Goal: Task Accomplishment & Management: Manage account settings

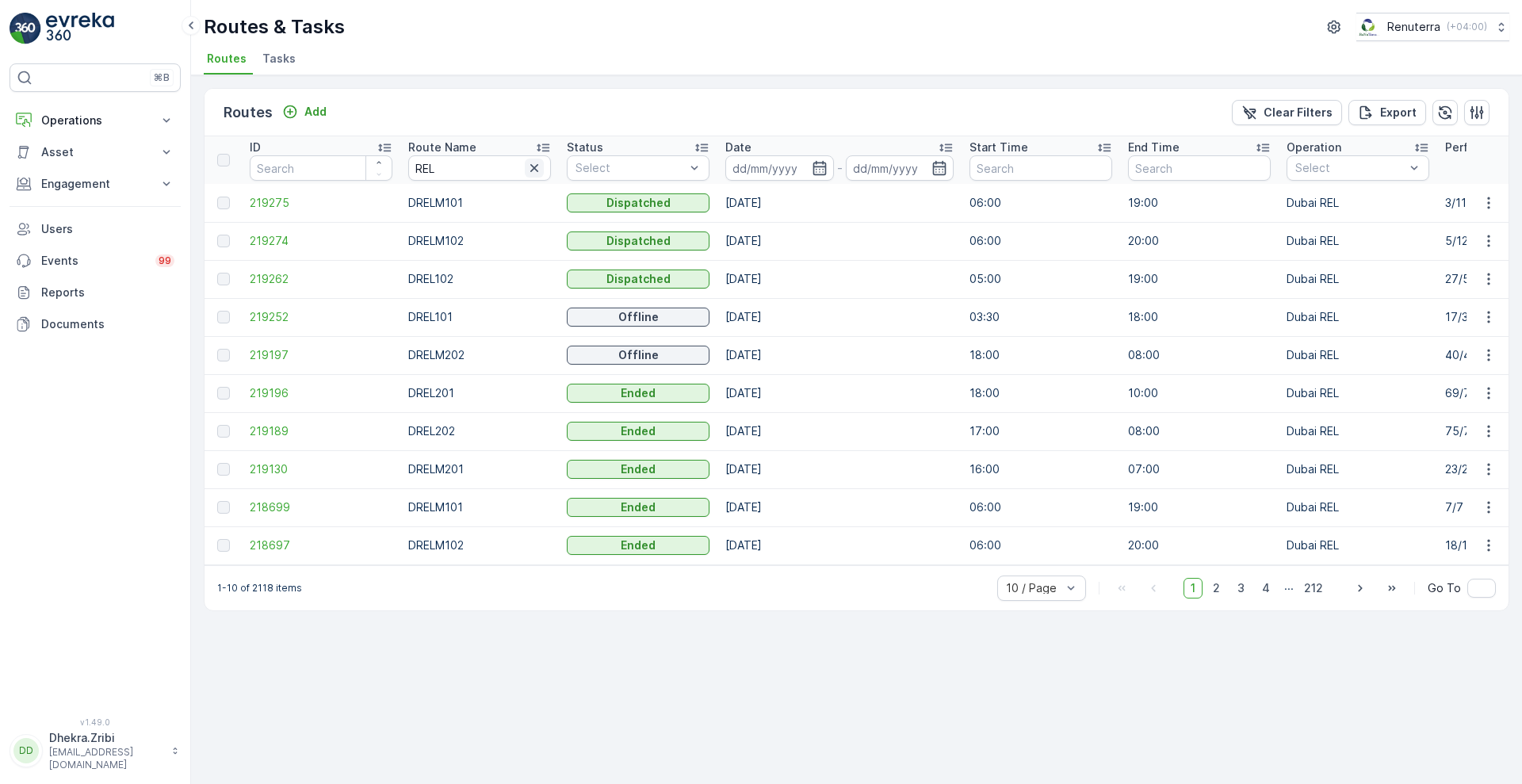
click at [527, 174] on icon "button" at bounding box center [534, 168] width 16 height 16
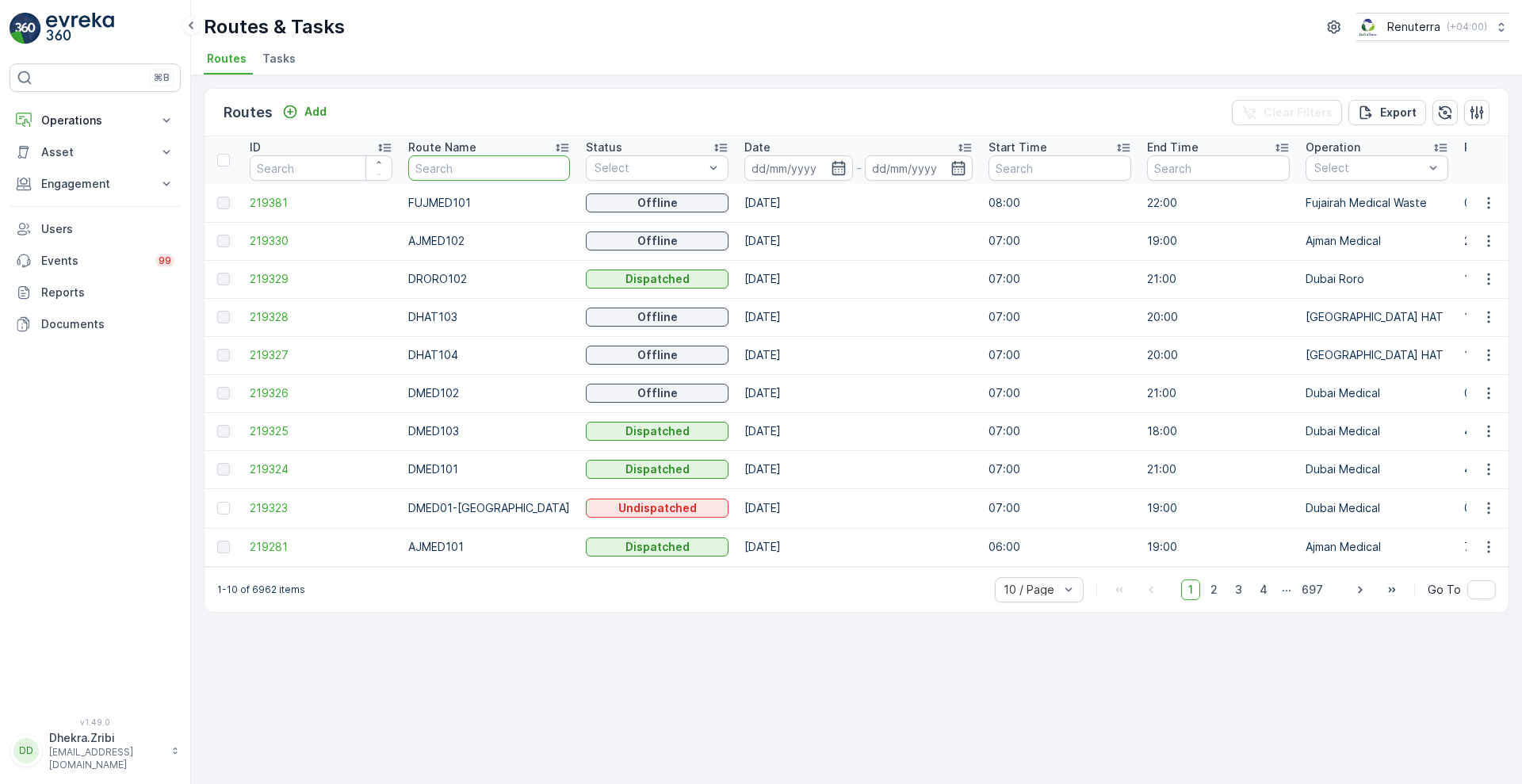
click at [486, 161] on input "text" at bounding box center [488, 168] width 162 height 25
type input "DMED"
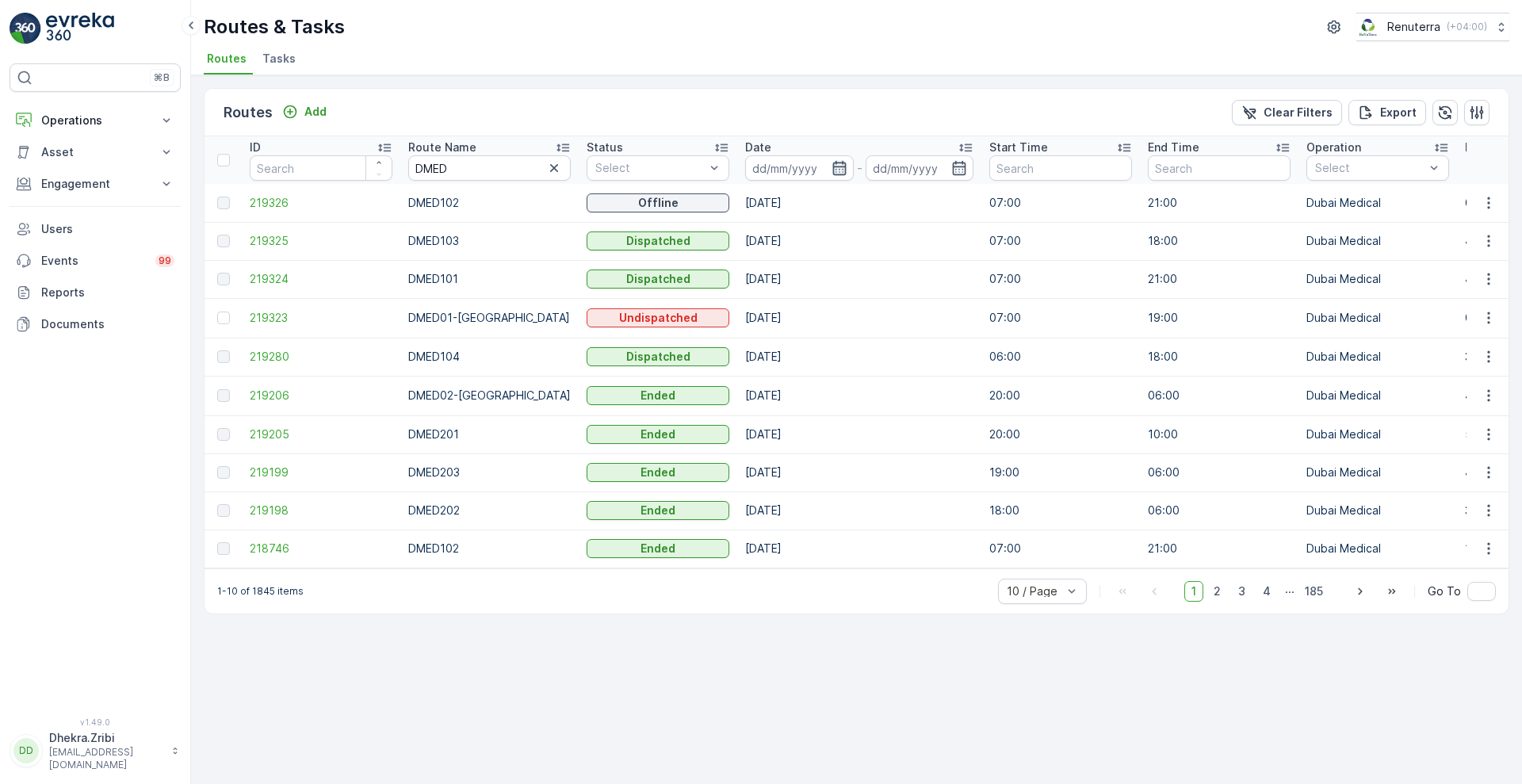
click at [832, 164] on icon "button" at bounding box center [839, 168] width 16 height 16
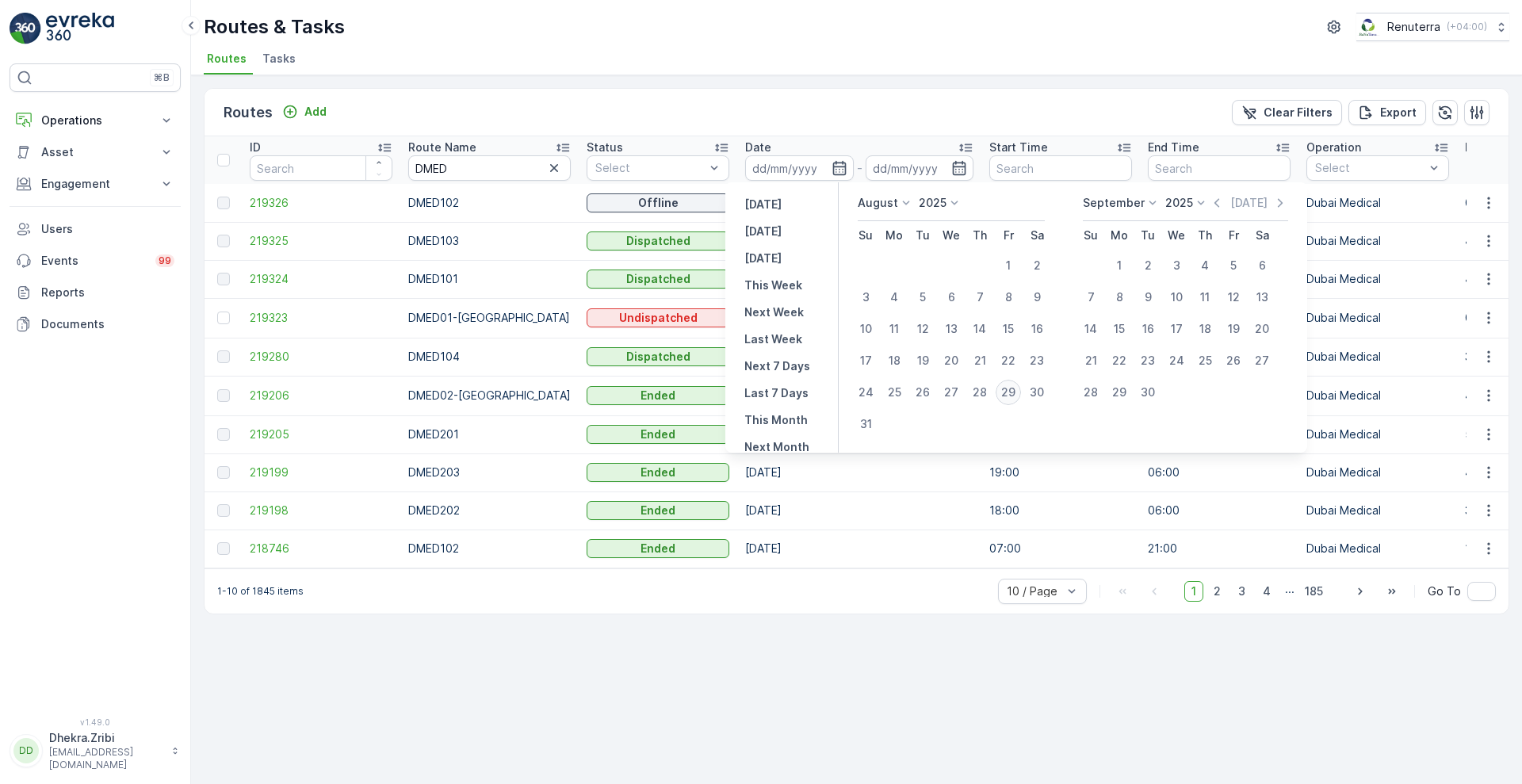
click at [1007, 384] on div "29" at bounding box center [1008, 392] width 25 height 25
type input "[DATE]"
click at [1007, 384] on div "29" at bounding box center [1008, 392] width 25 height 25
type input "[DATE]"
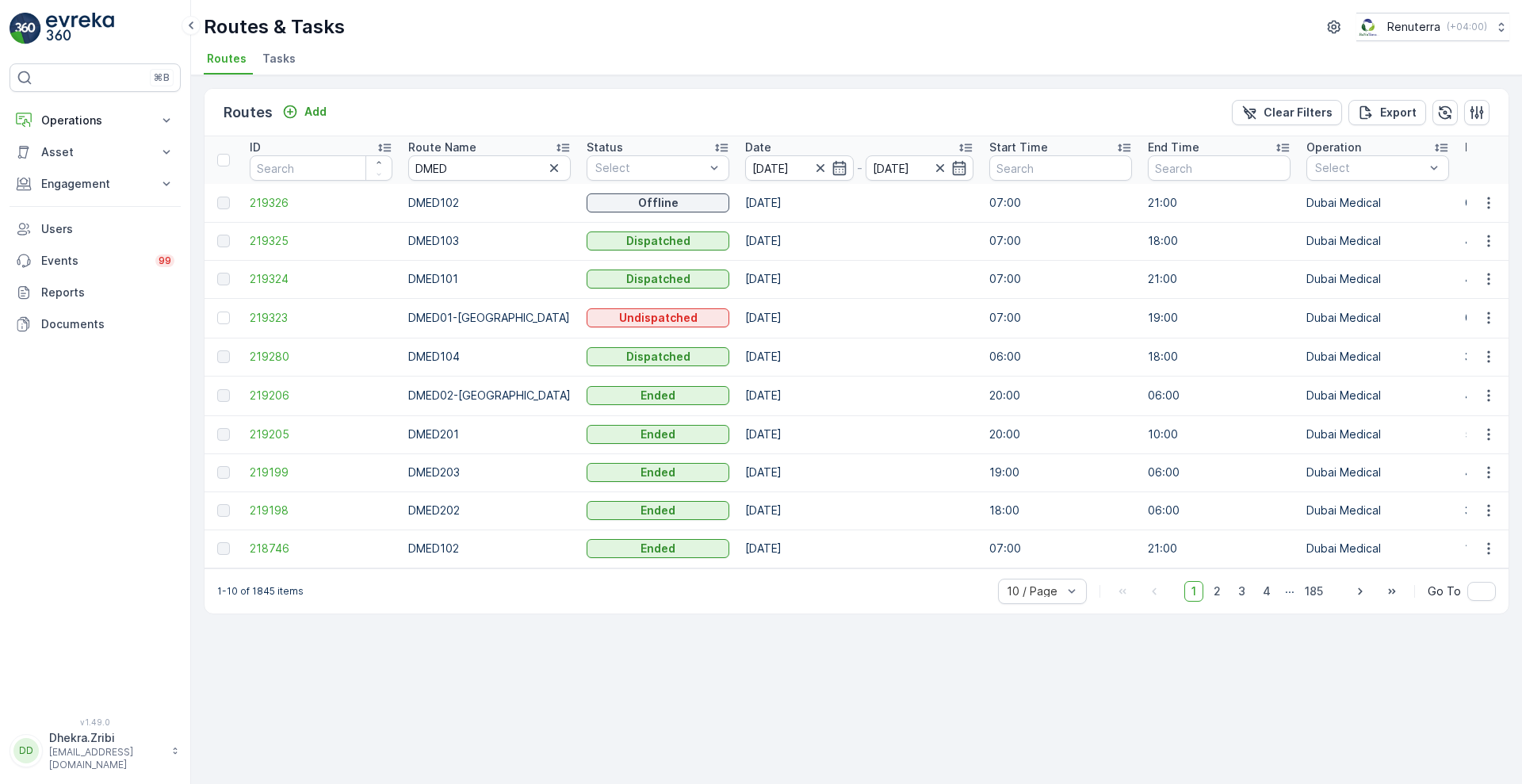
click at [825, 111] on div "Routes Add Clear Filters Export" at bounding box center [856, 113] width 1304 height 47
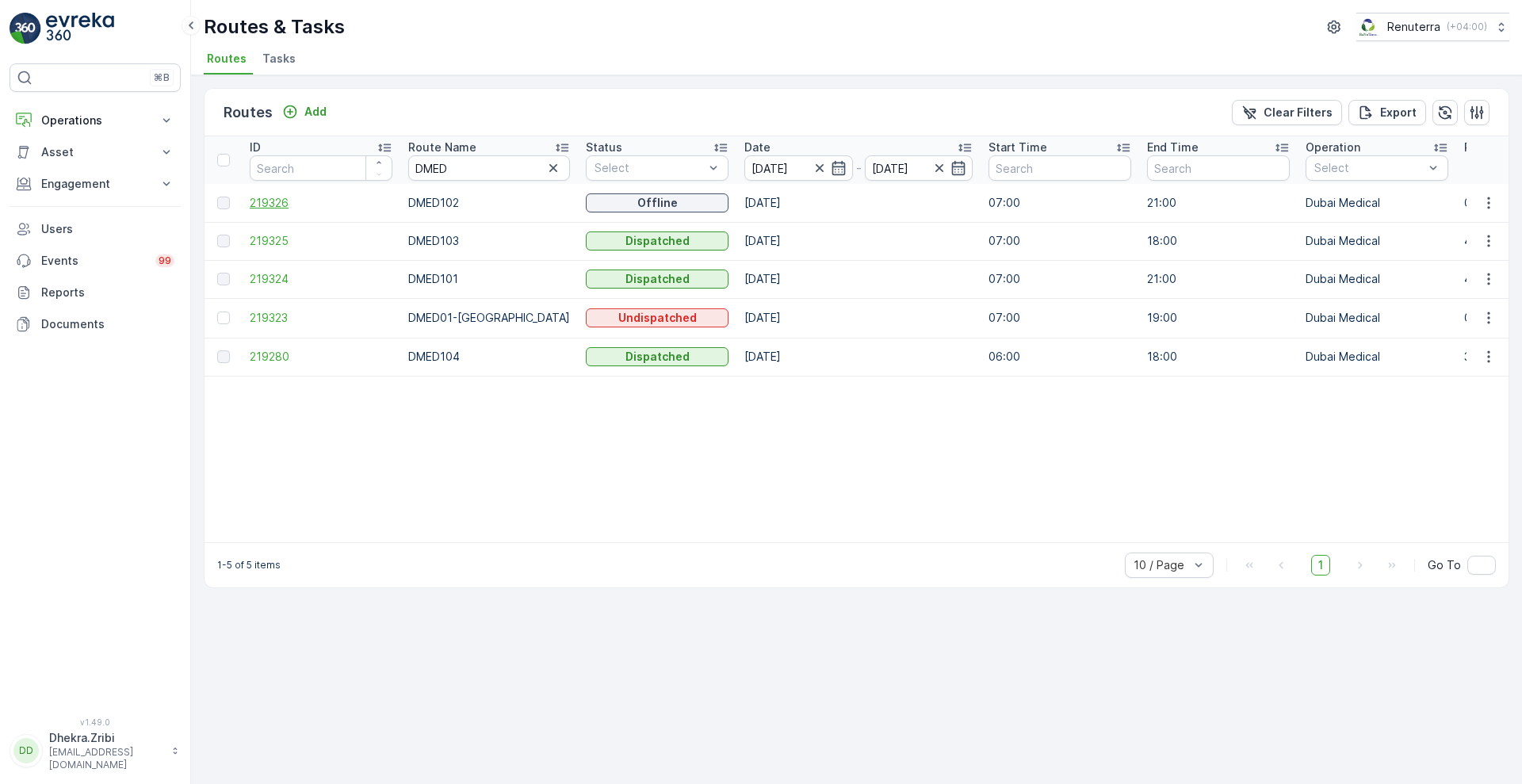
click at [281, 199] on span "219326" at bounding box center [321, 203] width 142 height 16
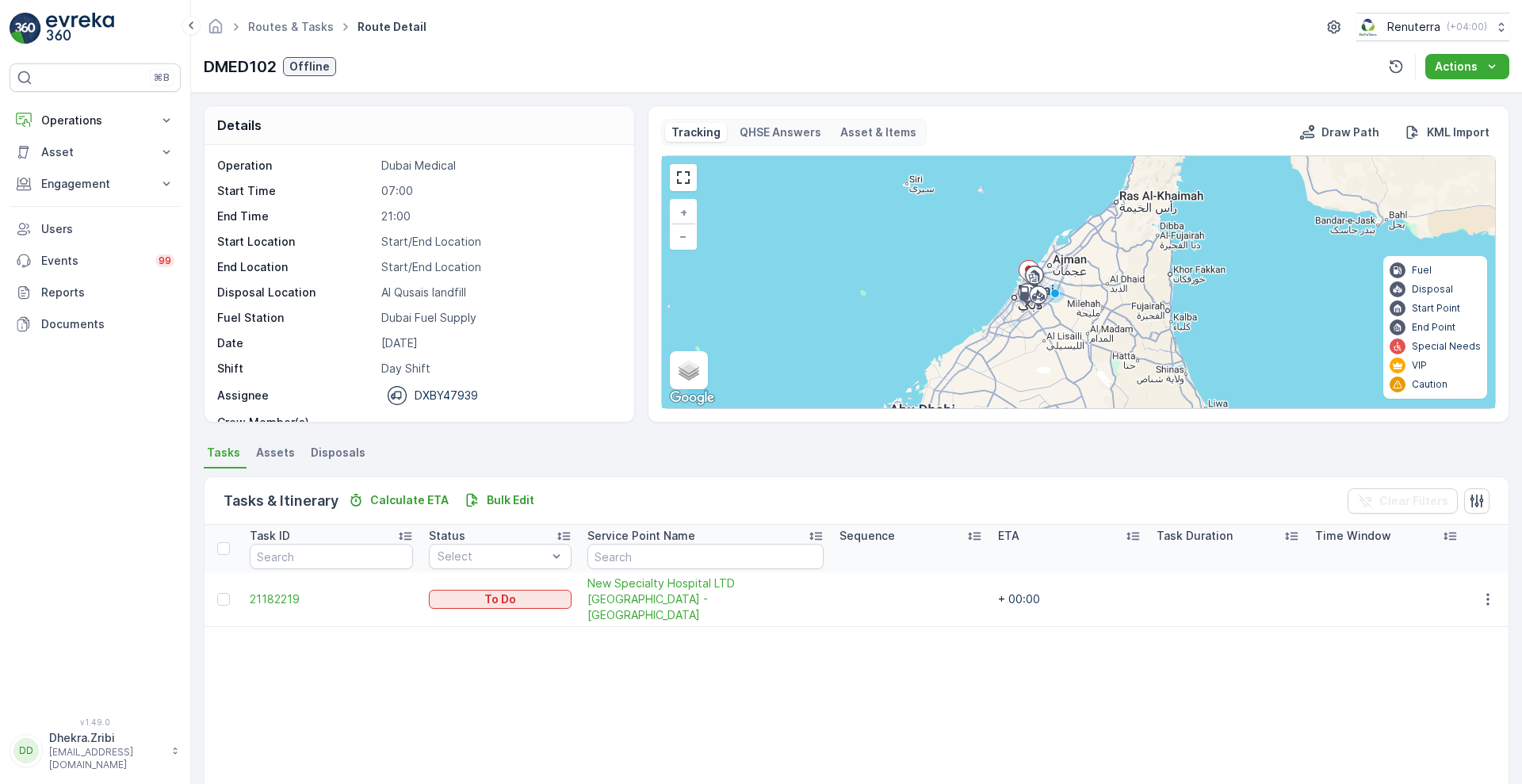
click at [281, 199] on div "Operation Dubai Medical Start Time 07:00 End Time 21:00 Start Location Start/En…" at bounding box center [417, 308] width 400 height 301
click at [271, 591] on span "21182219" at bounding box center [332, 598] width 164 height 16
click at [291, 594] on span "21182219" at bounding box center [332, 598] width 164 height 16
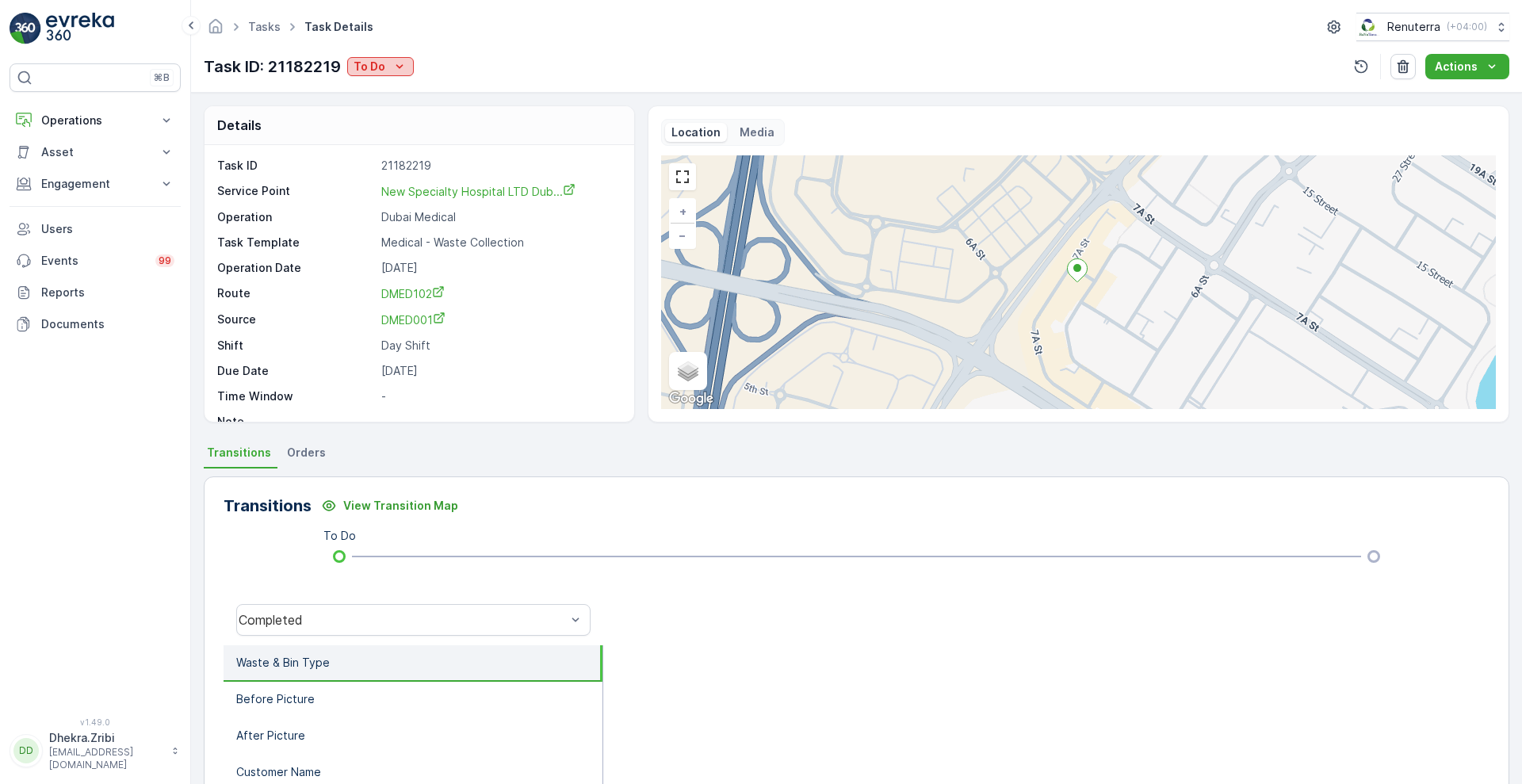
click at [388, 65] on div "To Do" at bounding box center [381, 66] width 54 height 16
click at [390, 92] on span "Completed" at bounding box center [387, 90] width 59 height 16
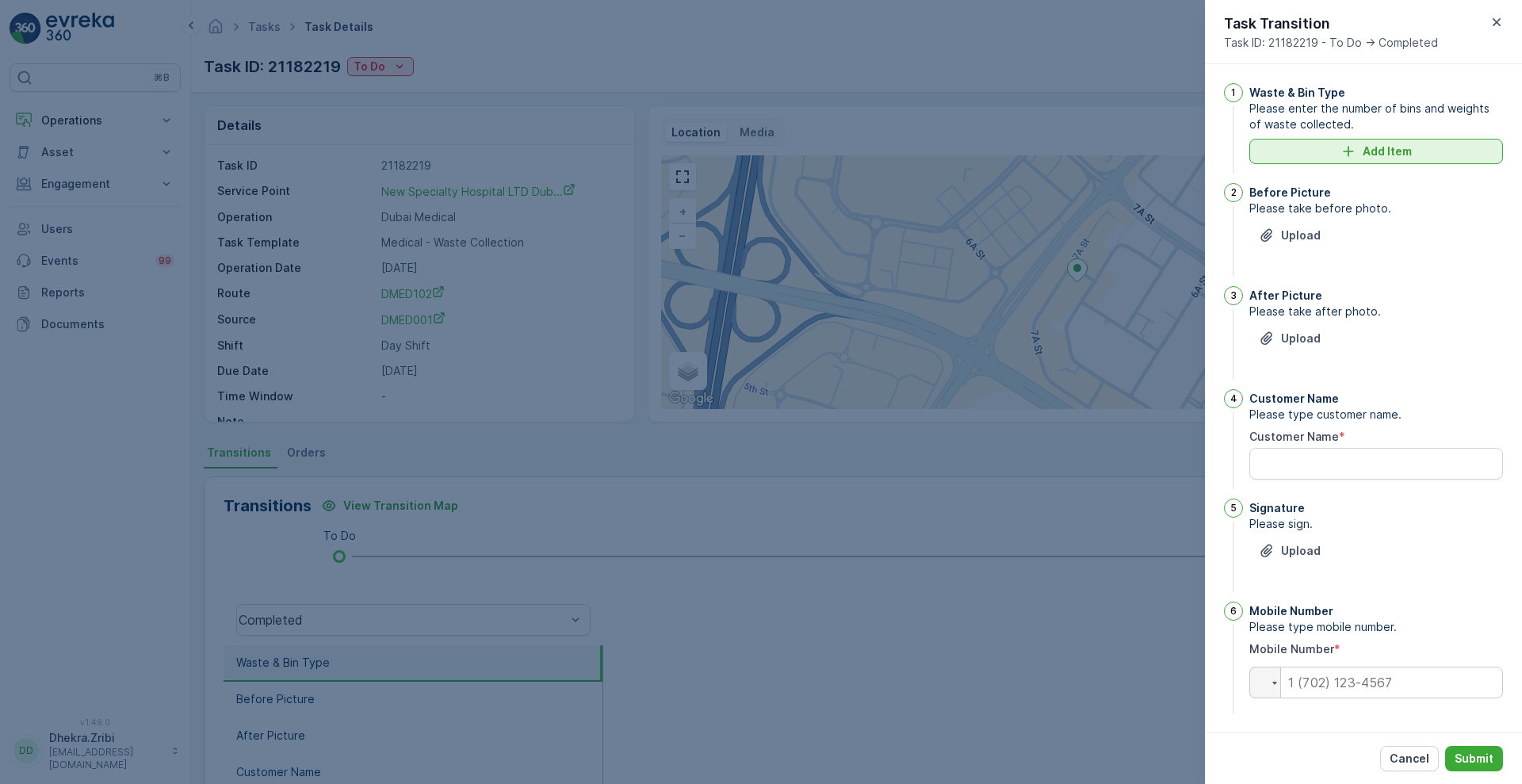
click at [1307, 152] on div "Add Item" at bounding box center [1376, 151] width 235 height 16
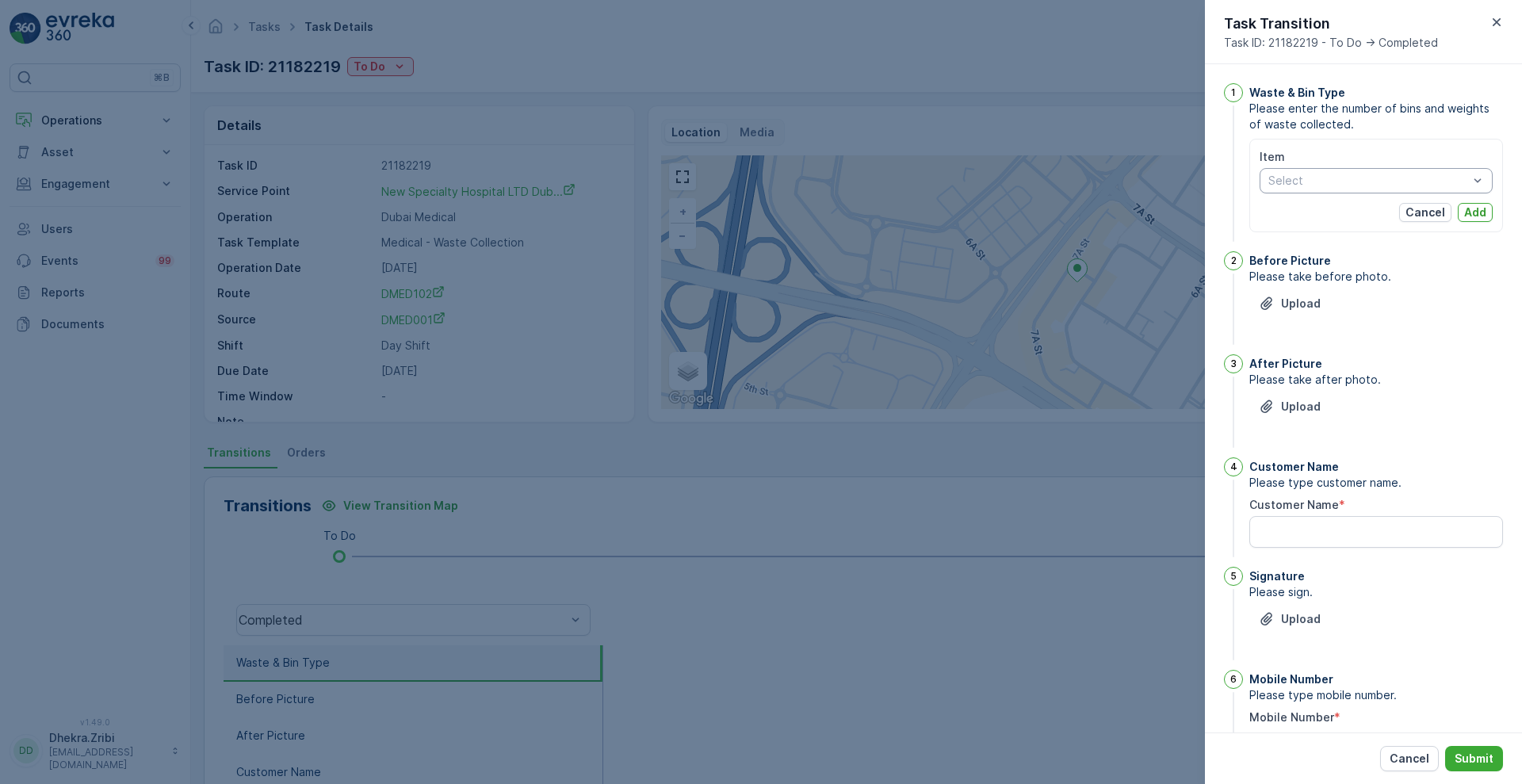
click at [1441, 180] on div at bounding box center [1368, 181] width 203 height 13
click at [1397, 754] on p "Cancel" at bounding box center [1409, 758] width 40 height 16
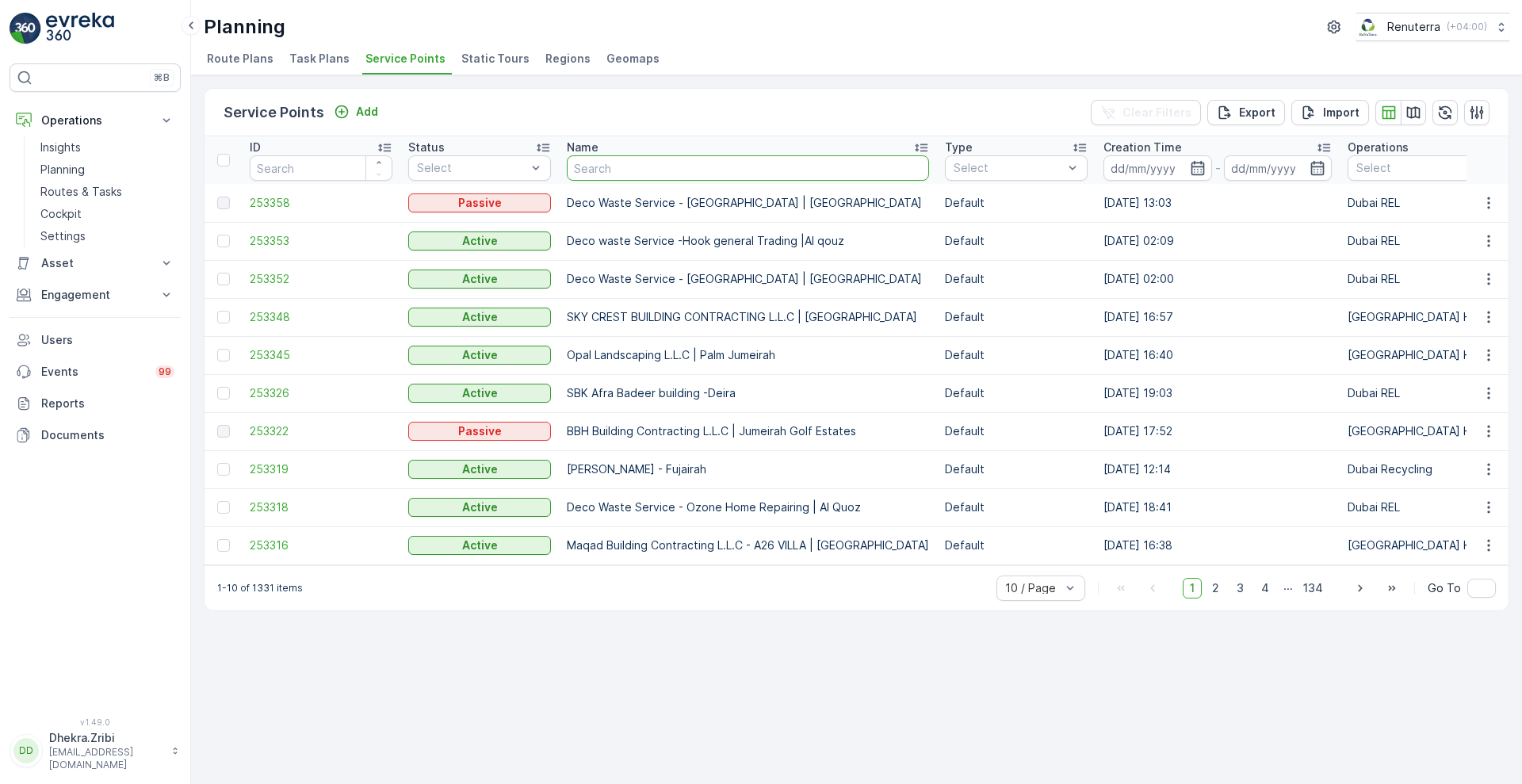
click at [589, 175] on input "text" at bounding box center [747, 168] width 362 height 25
type input "RIGHT"
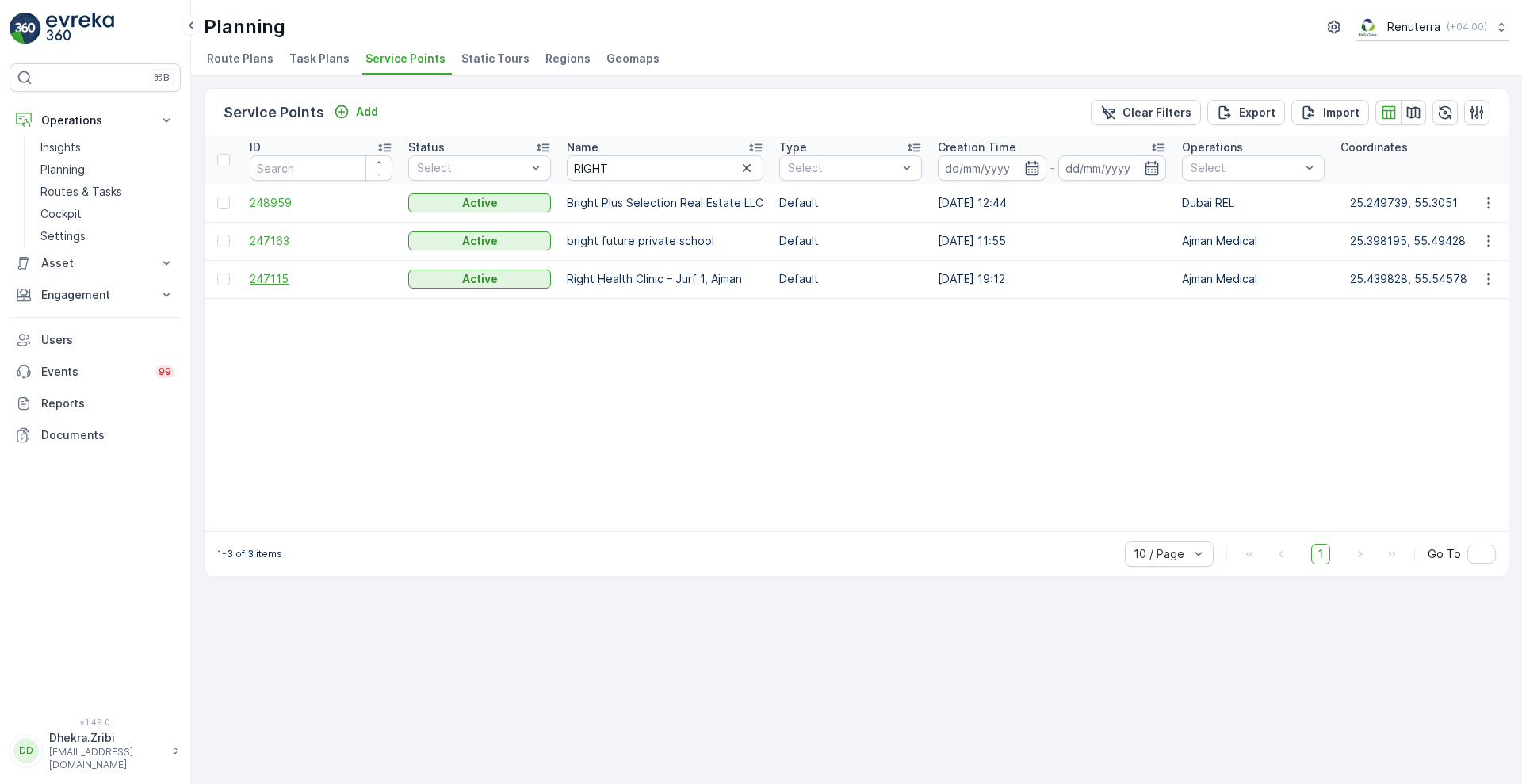
click at [281, 283] on span "247115" at bounding box center [321, 279] width 142 height 16
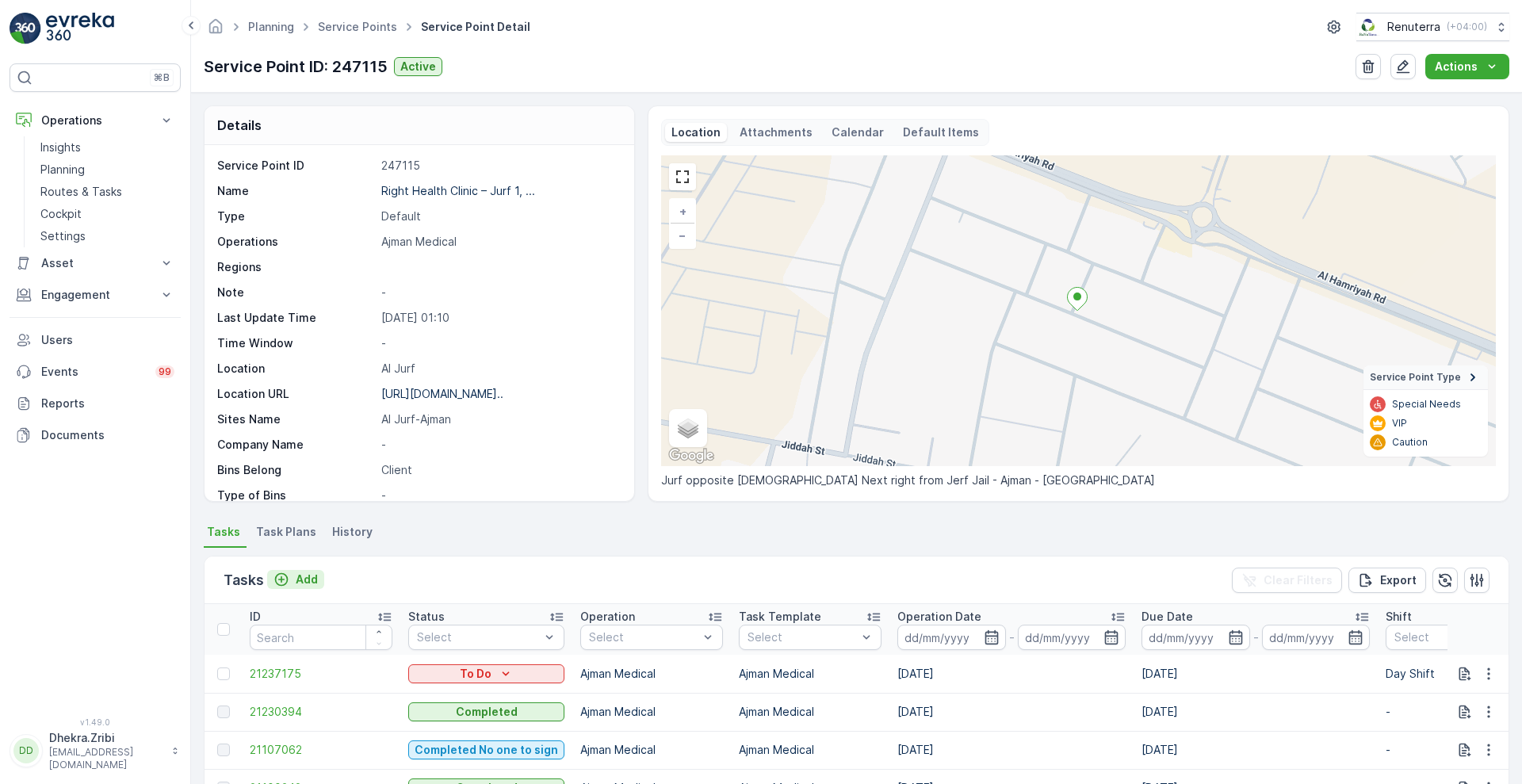
click at [296, 579] on p "Add" at bounding box center [307, 579] width 22 height 16
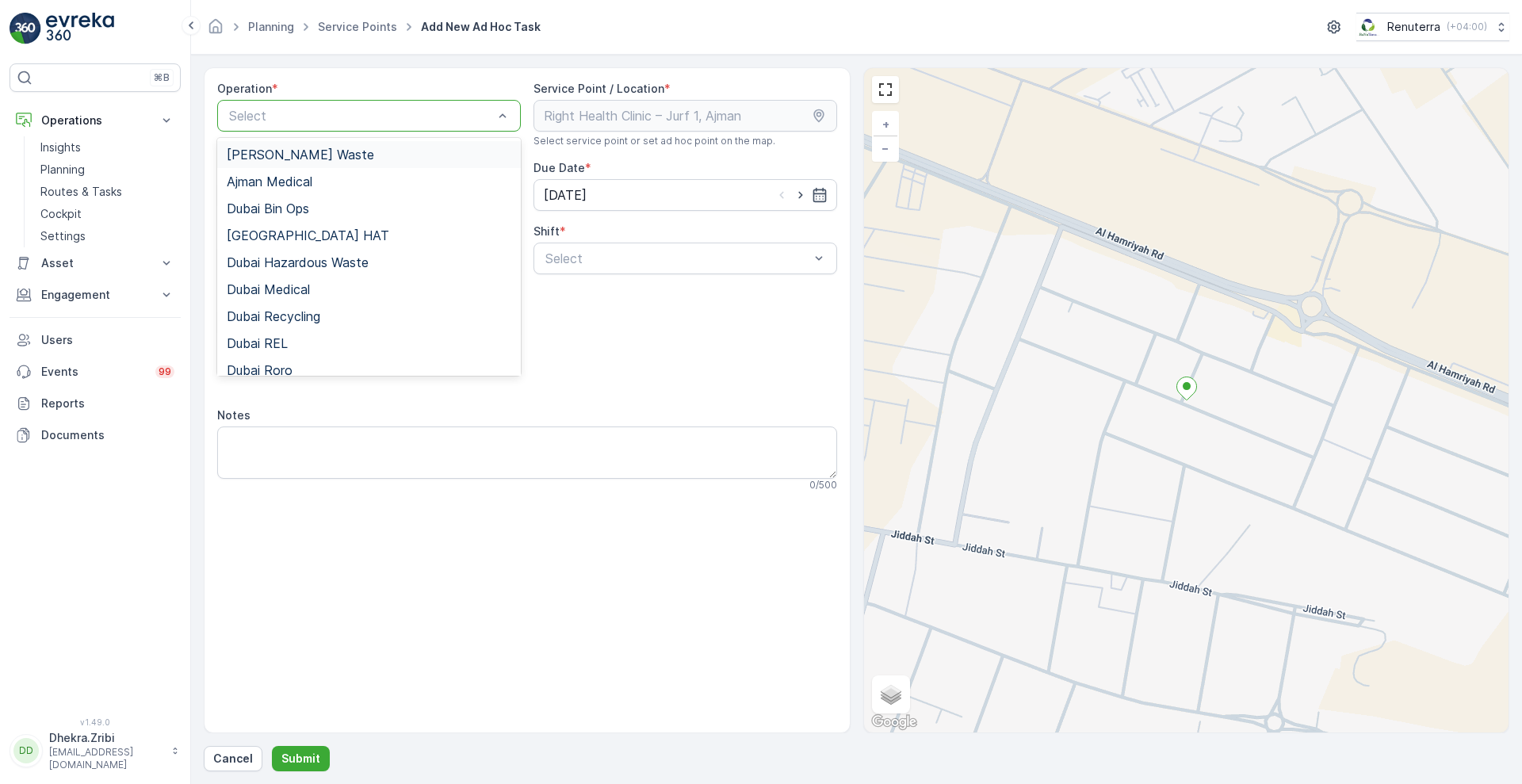
click at [429, 108] on div at bounding box center [360, 115] width 267 height 14
click at [300, 294] on span "Dubai Medical" at bounding box center [268, 289] width 83 height 14
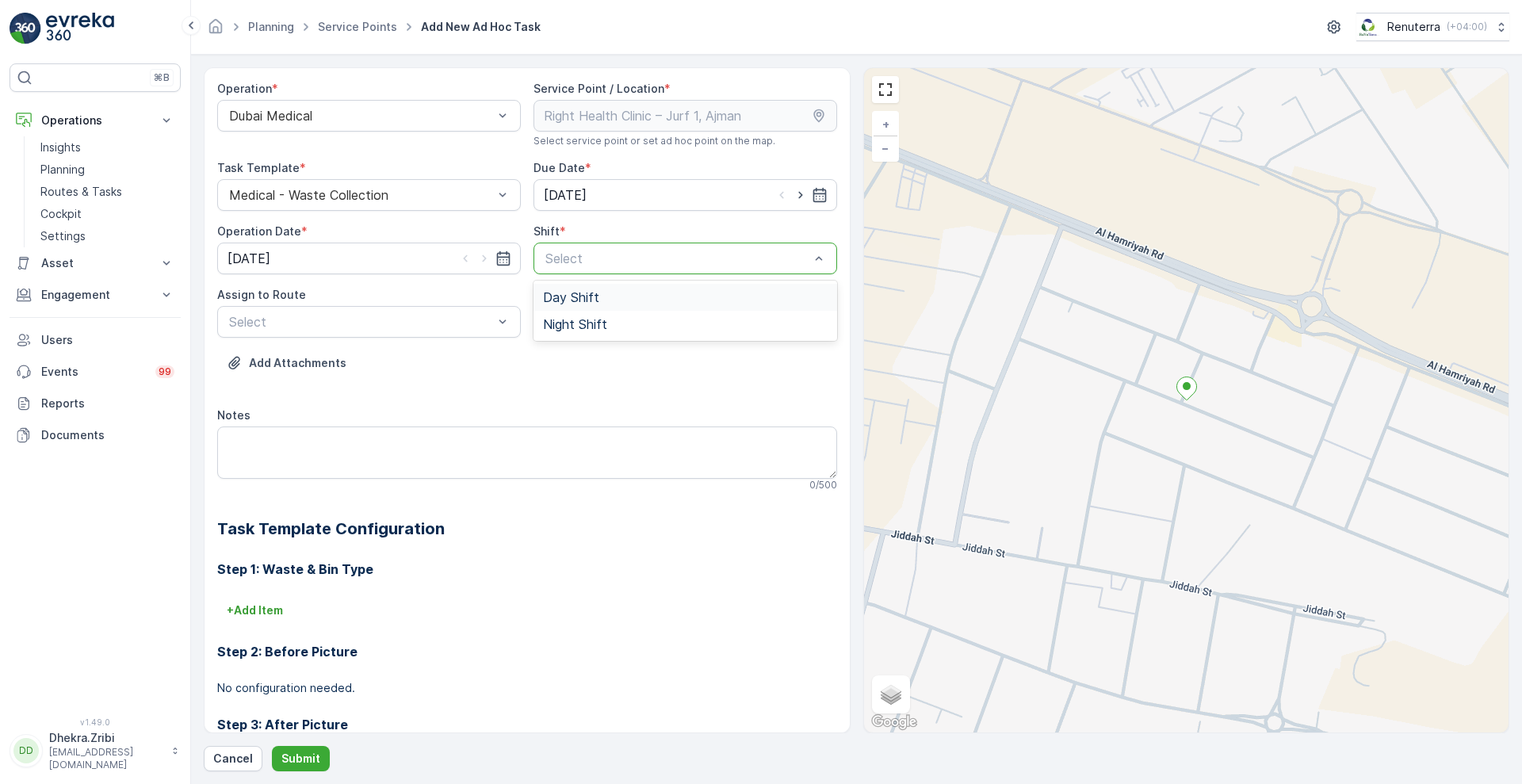
click at [619, 253] on div at bounding box center [677, 258] width 267 height 14
click at [585, 298] on span "Day Shift" at bounding box center [571, 297] width 56 height 14
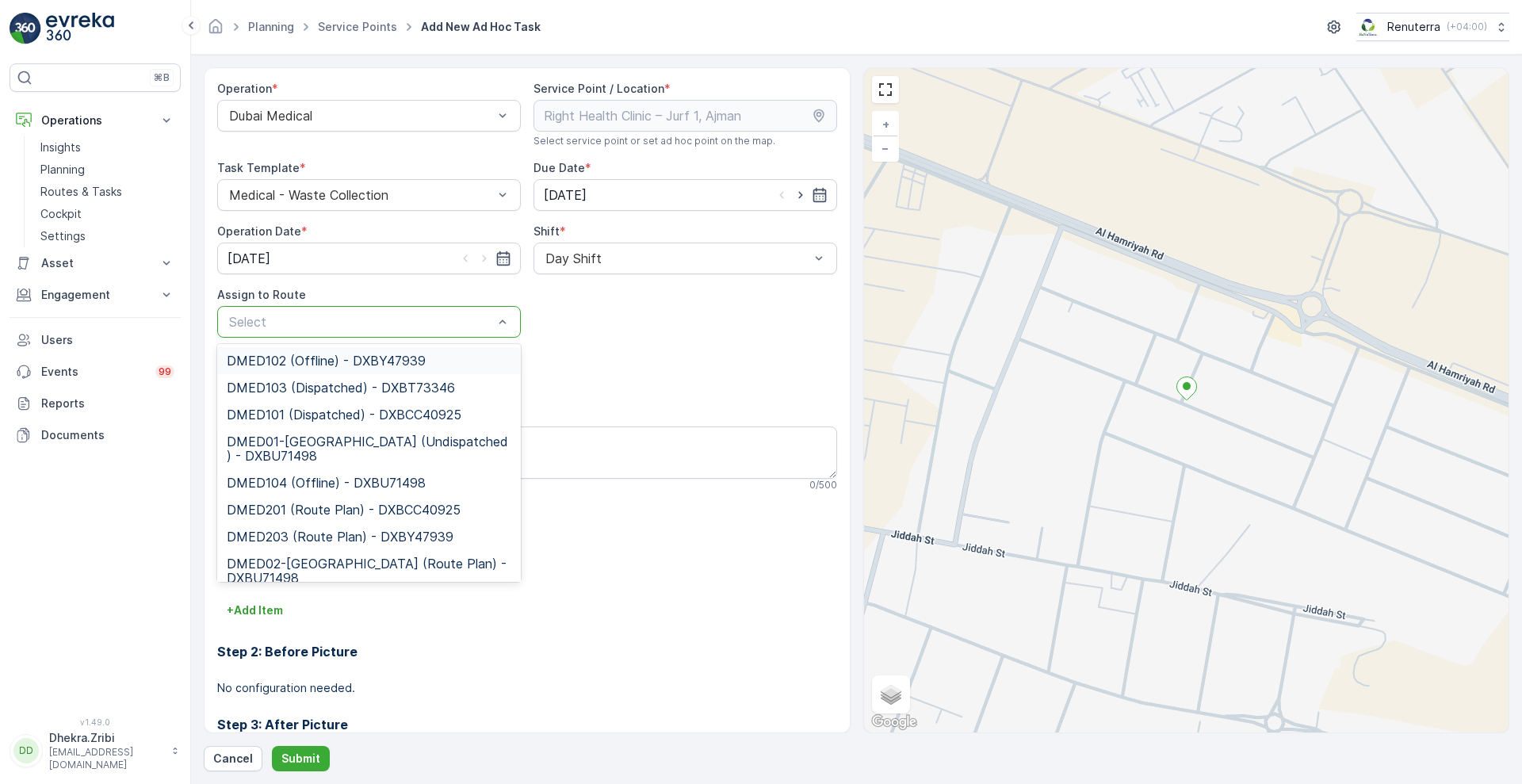
click at [488, 324] on div at bounding box center [360, 321] width 267 height 14
click at [433, 409] on span "DMED101 (Dispatched) - DXBCC40925" at bounding box center [343, 414] width 235 height 14
click at [460, 333] on div "DMED101 (Dispatched) - DXBCC40925" at bounding box center [369, 321] width 304 height 31
click at [518, 569] on div "DMED102 (Offline) - DXBY47939 DMED103 (Dispatched) - DXBT73346 DMED101 (Dispatc…" at bounding box center [369, 463] width 304 height 237
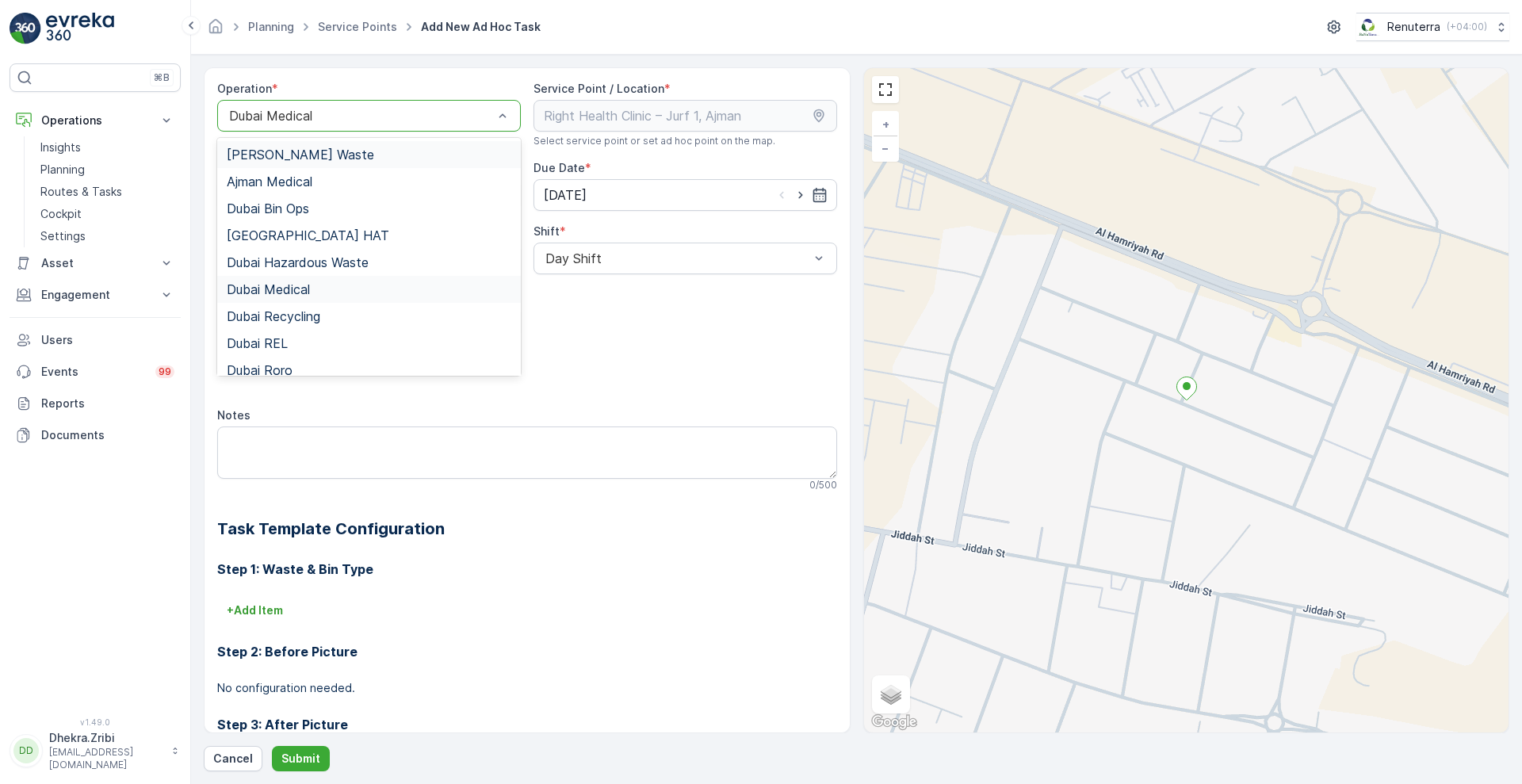
click at [438, 122] on div at bounding box center [360, 115] width 267 height 14
click at [411, 186] on div "Ajman Medical" at bounding box center [369, 181] width 285 height 14
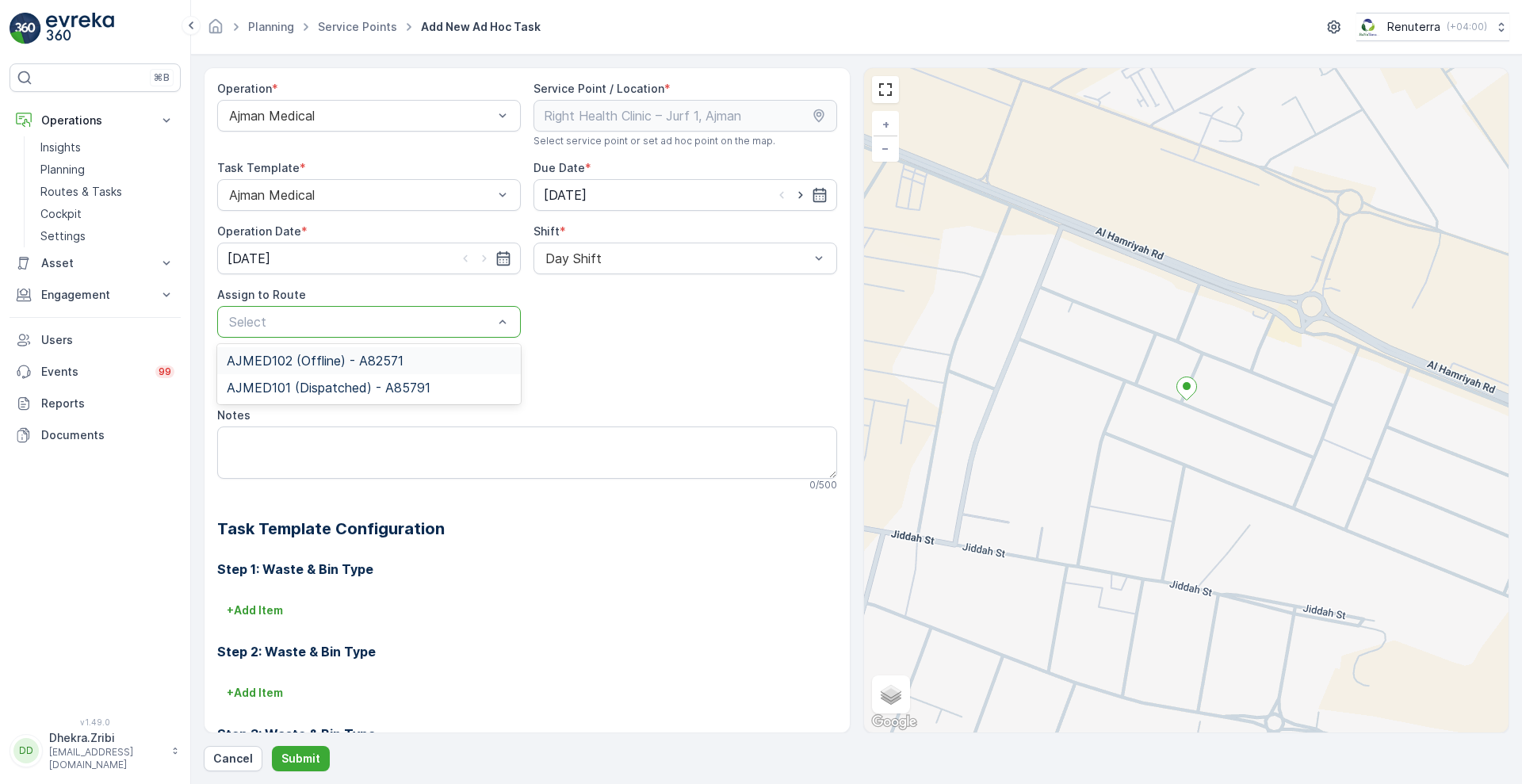
click at [427, 334] on div "Select" at bounding box center [369, 321] width 304 height 31
click at [363, 388] on span "AJMED101 (Dispatched) - A85791" at bounding box center [328, 387] width 203 height 14
click at [314, 757] on p "Submit" at bounding box center [301, 758] width 39 height 16
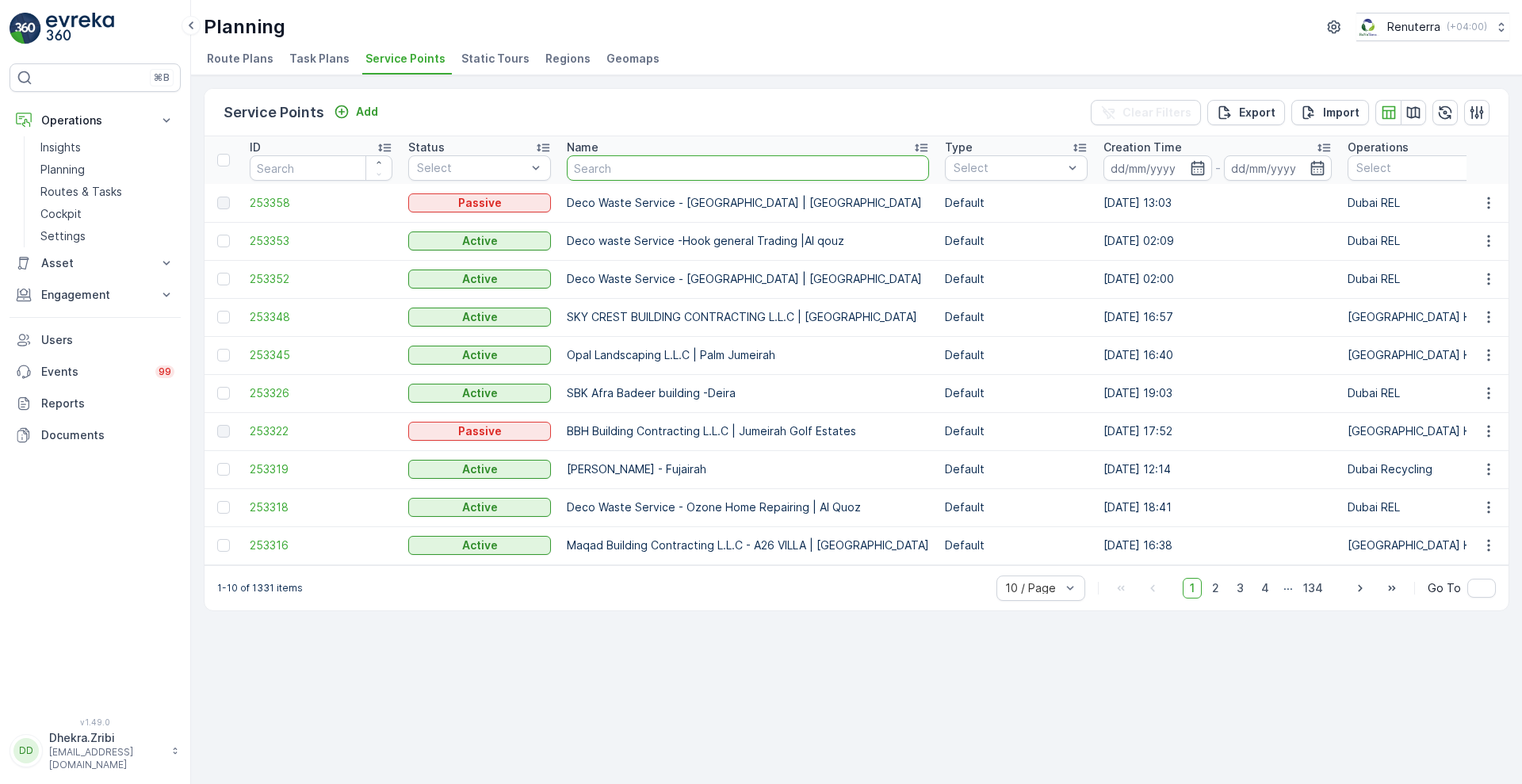
click at [603, 175] on input "text" at bounding box center [747, 168] width 362 height 25
type input "NMC SP"
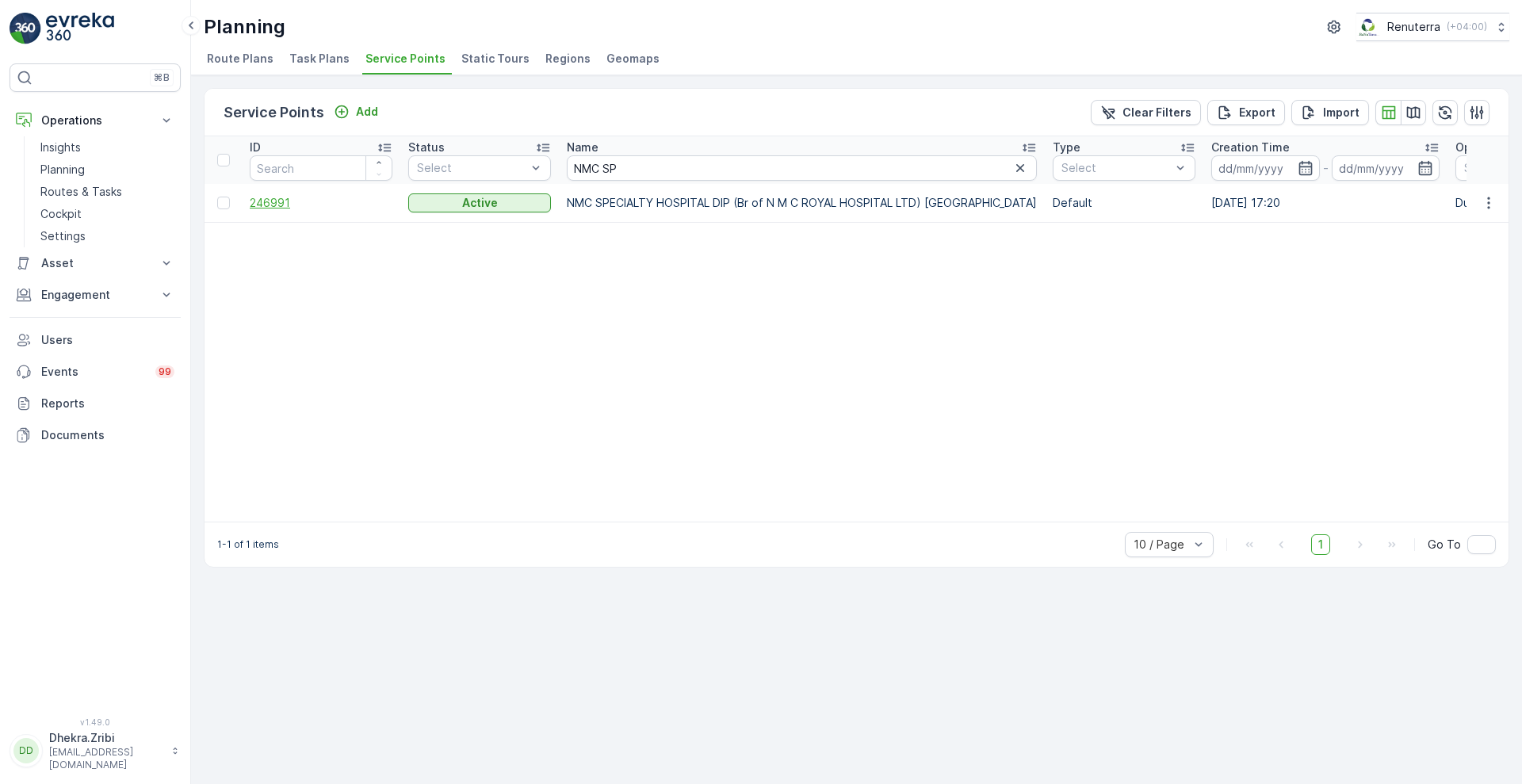
click at [269, 198] on span "246991" at bounding box center [321, 203] width 142 height 16
click at [643, 170] on input "NMC SP" at bounding box center [801, 168] width 470 height 25
type input "NMC"
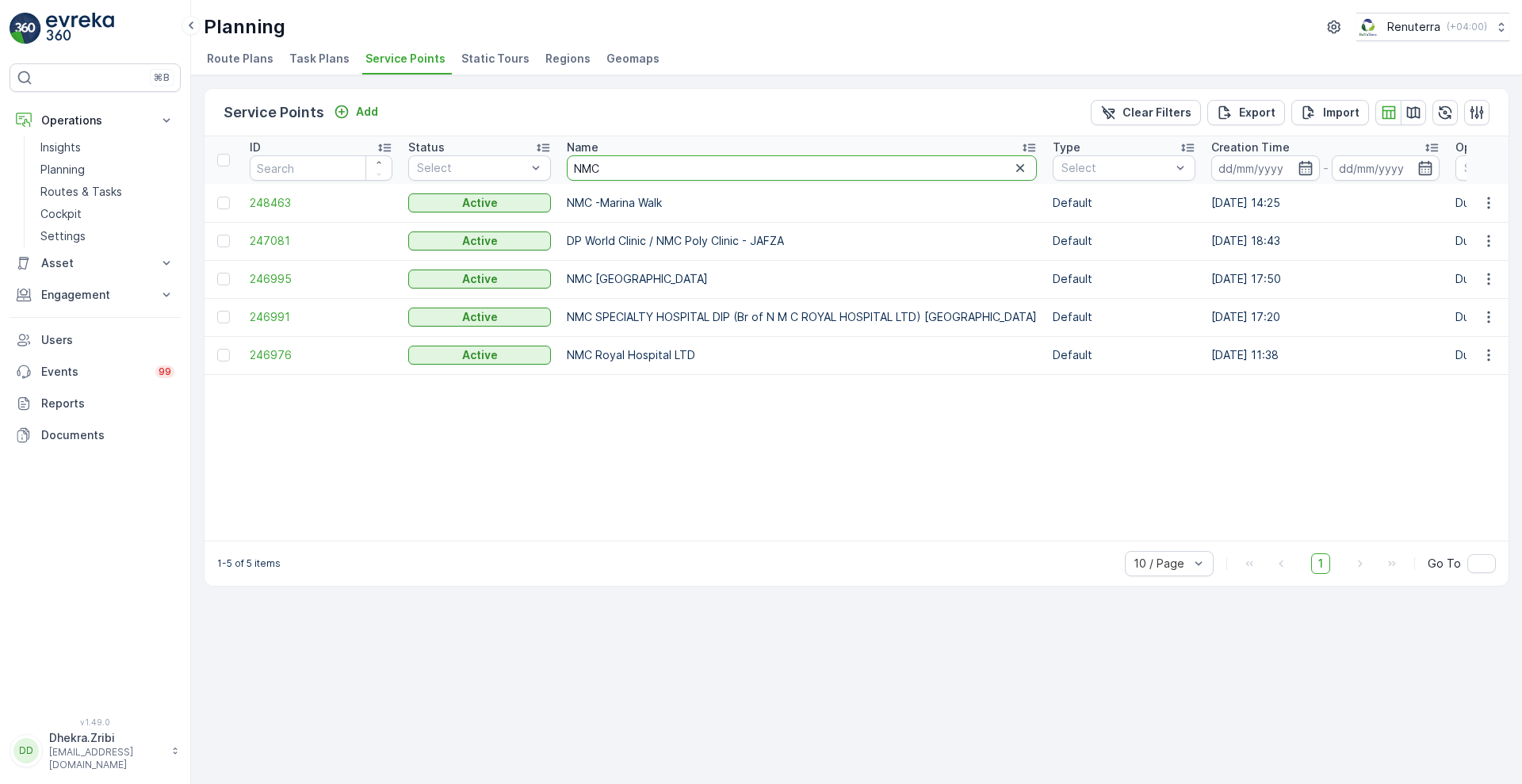
click at [643, 170] on input "NMC" at bounding box center [801, 168] width 470 height 25
type input "N"
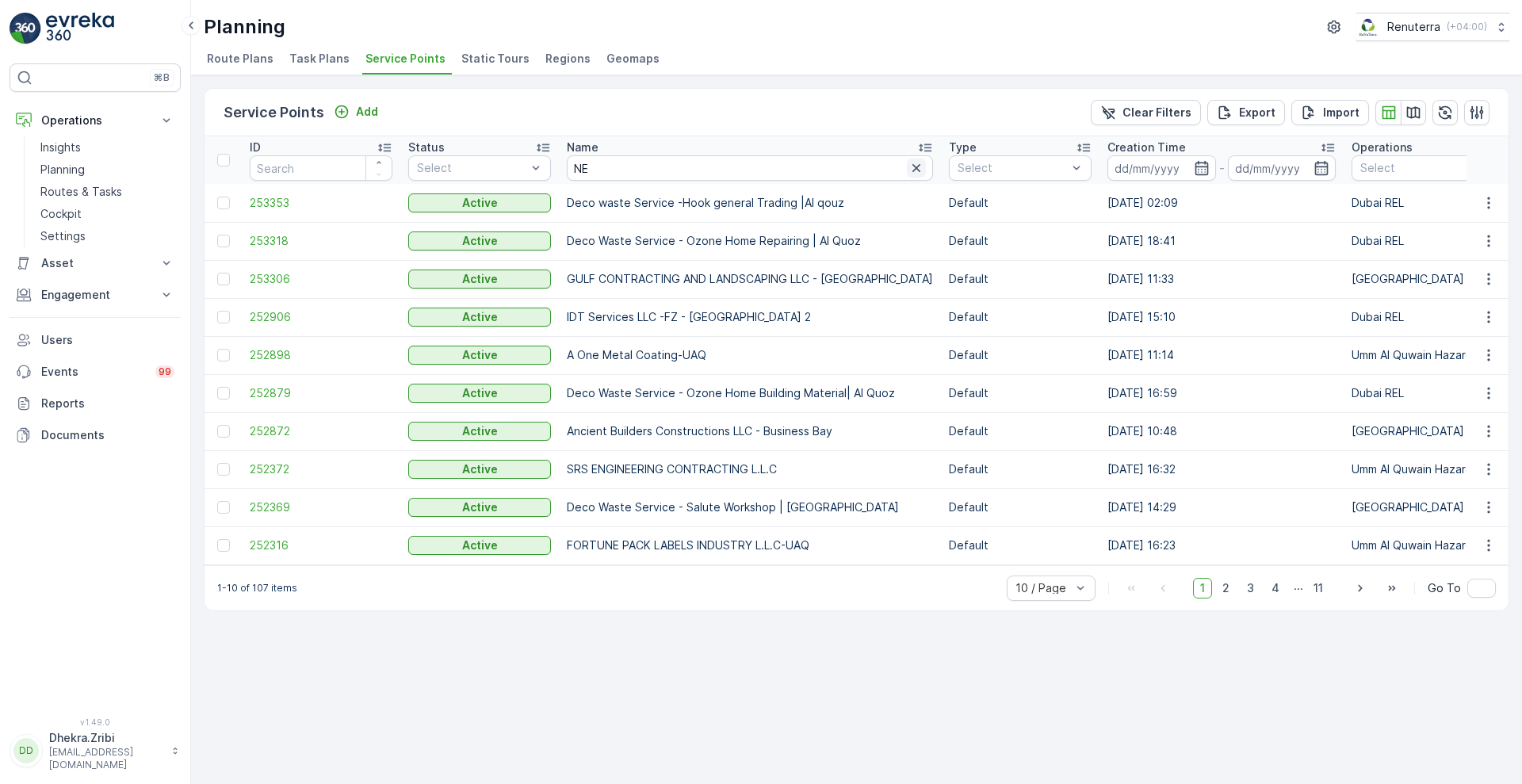
click at [908, 163] on icon "button" at bounding box center [916, 168] width 16 height 16
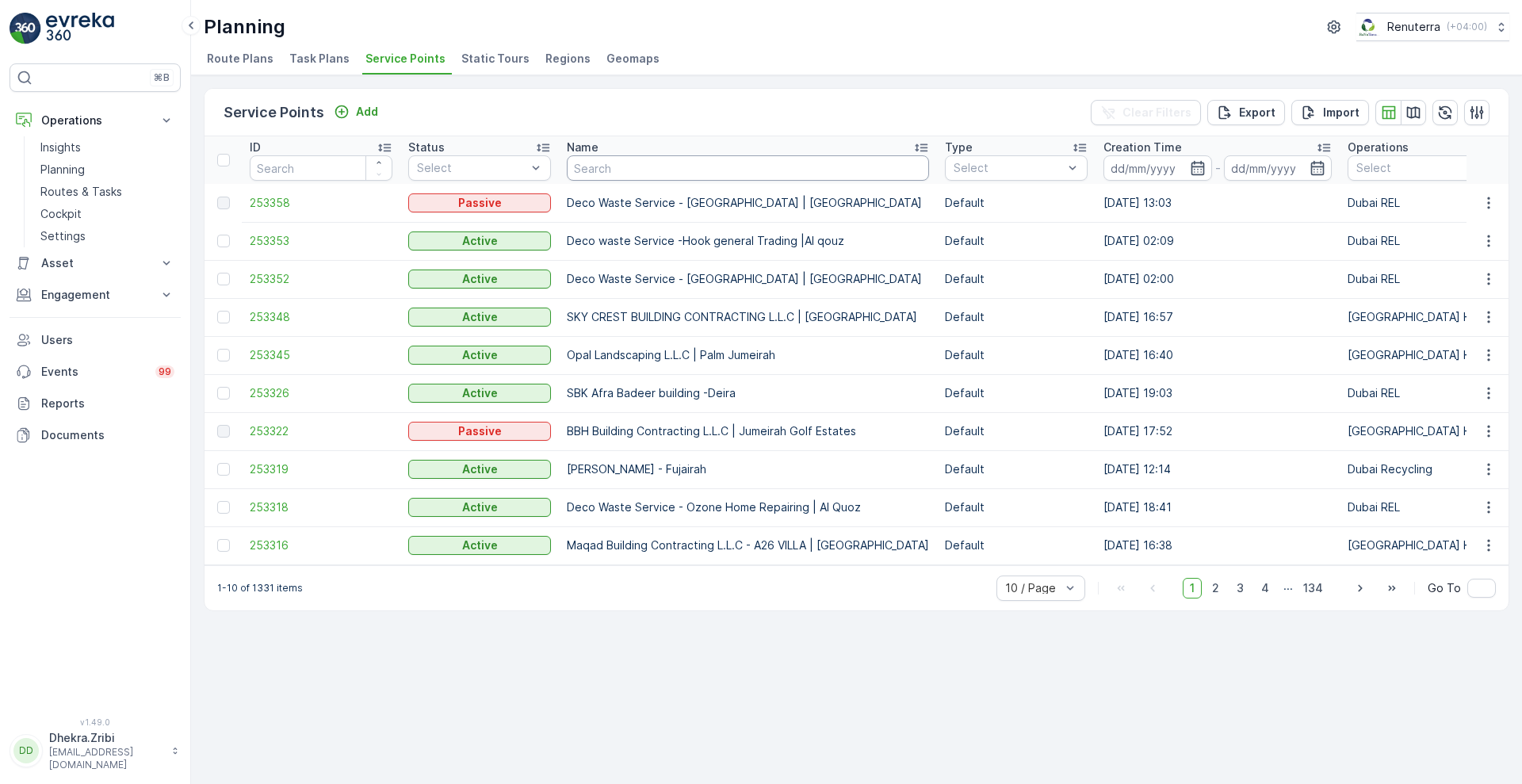
click at [680, 165] on input "text" at bounding box center [747, 168] width 362 height 25
type input "NEW"
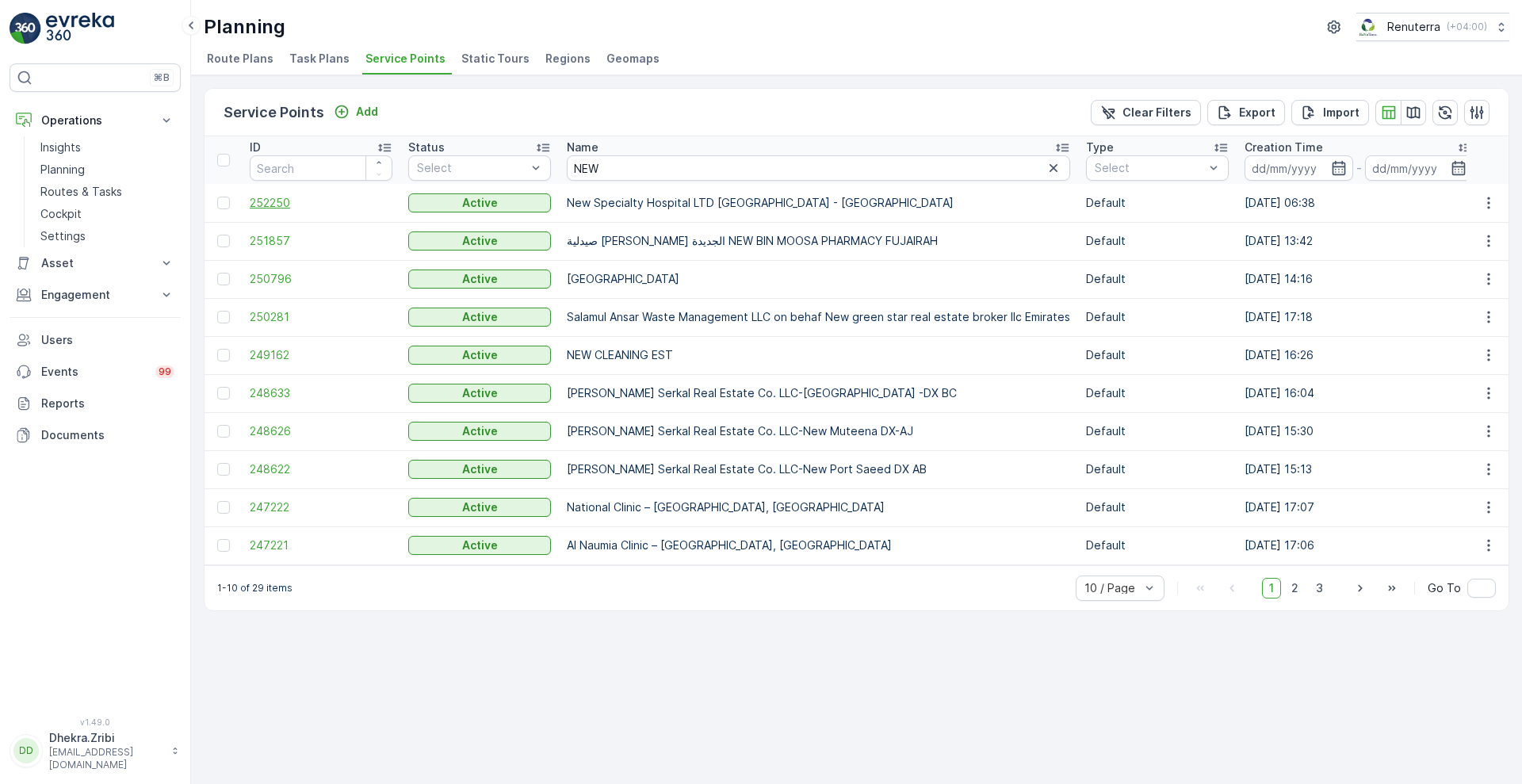
click at [278, 201] on span "252250" at bounding box center [321, 203] width 142 height 16
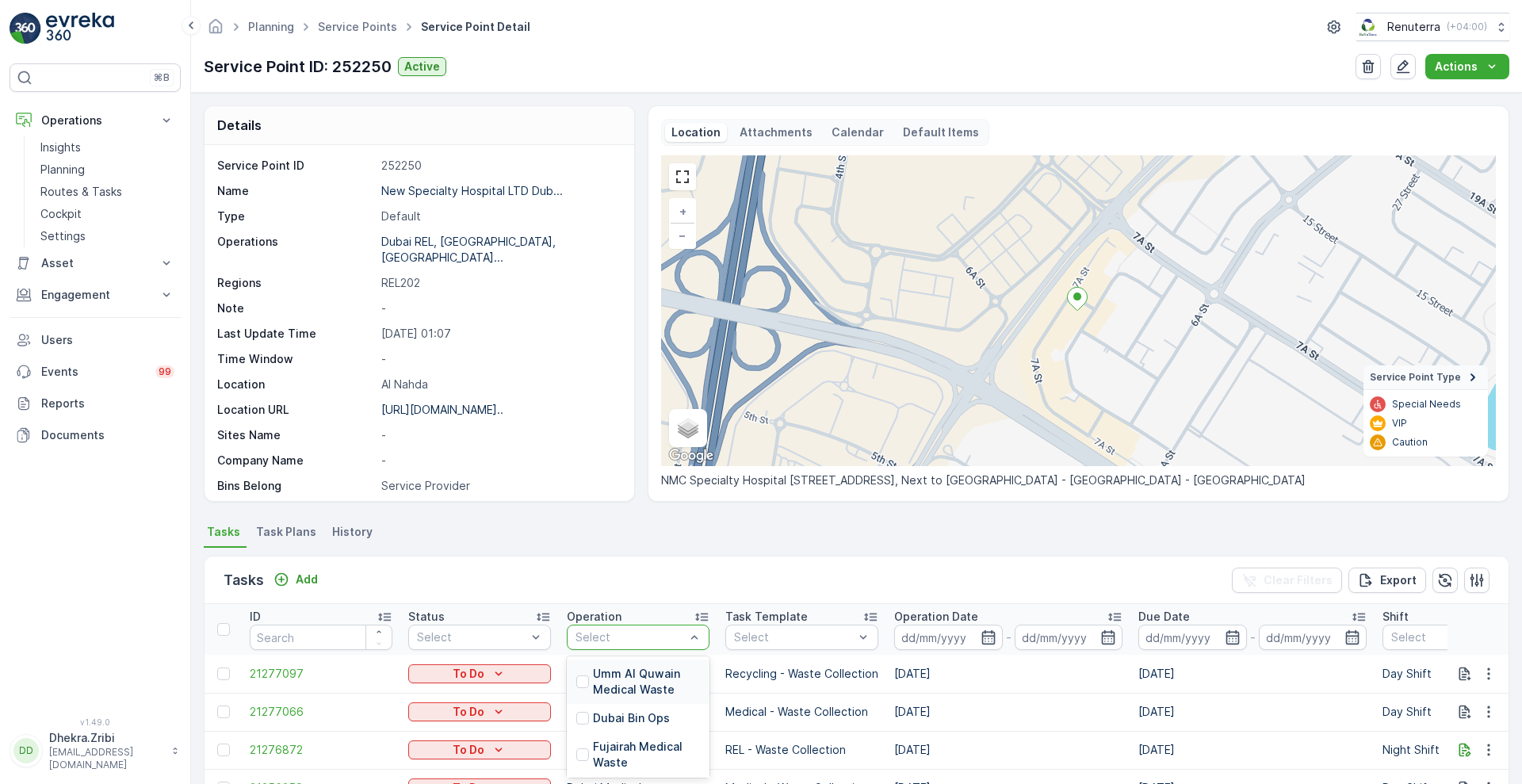
click at [631, 631] on div at bounding box center [630, 637] width 113 height 13
click at [617, 750] on p "Dubai Medical" at bounding box center [632, 753] width 79 height 16
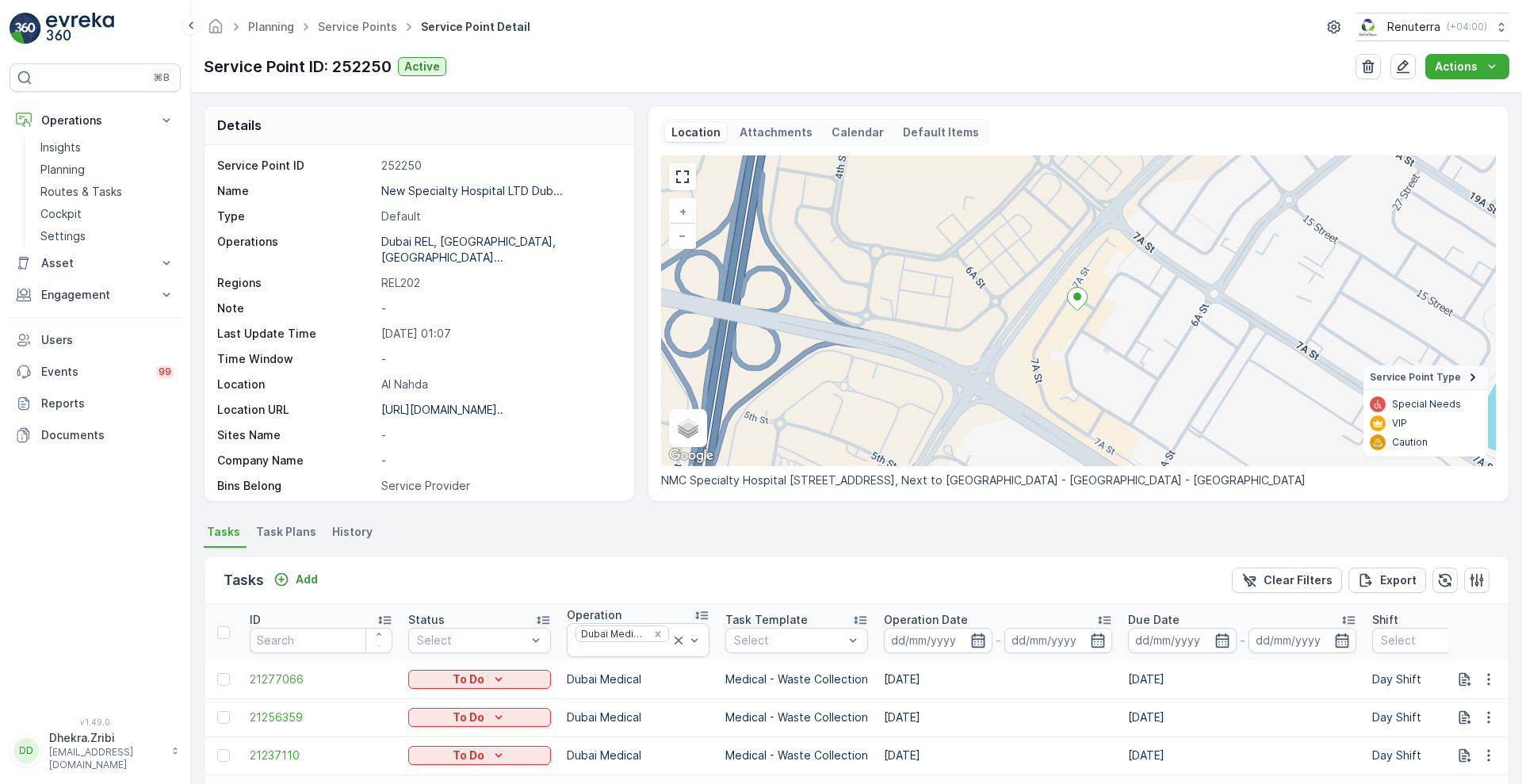
click at [981, 639] on icon "button" at bounding box center [978, 640] width 16 height 16
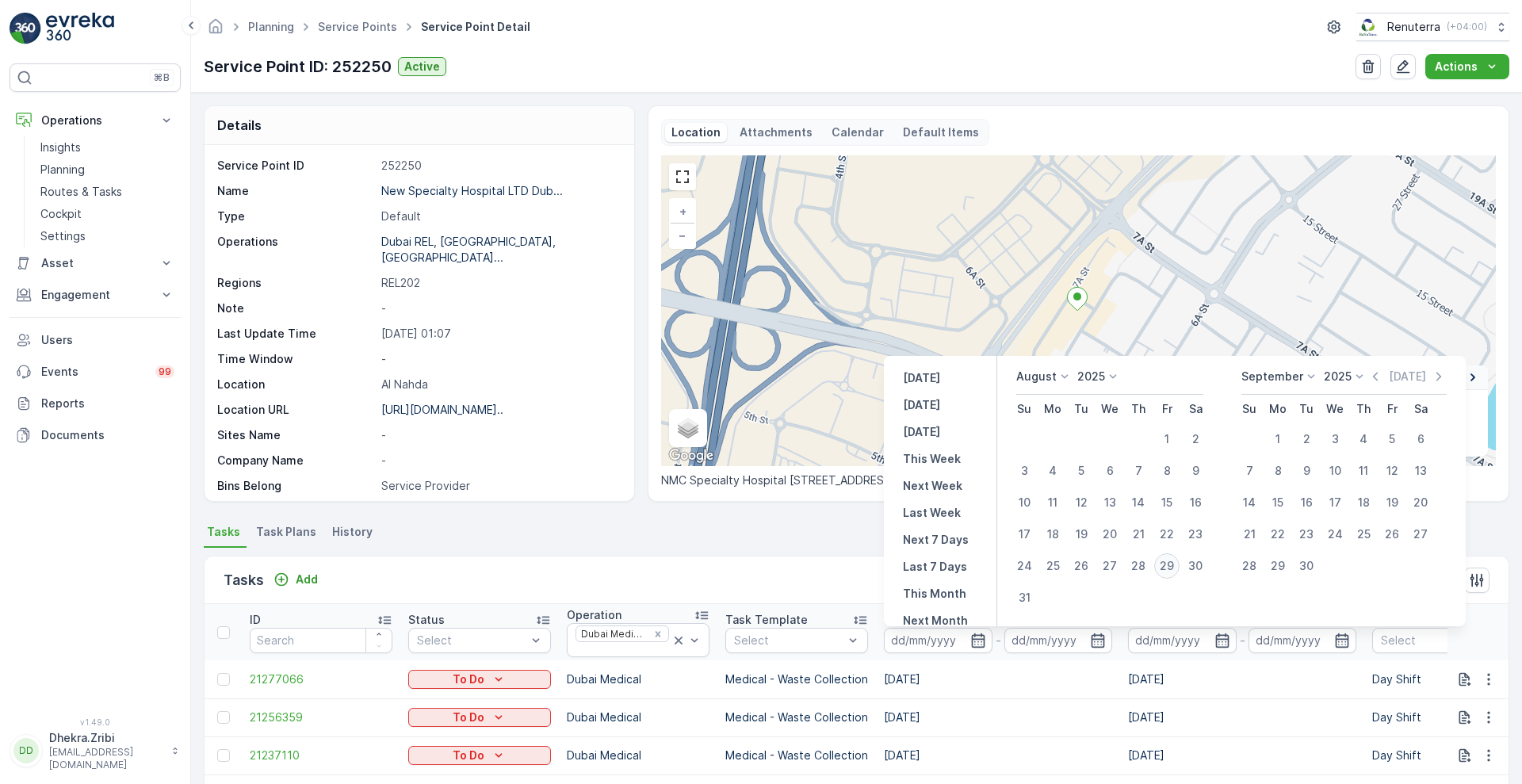
click at [1172, 565] on div "29" at bounding box center [1167, 566] width 25 height 25
type input "[DATE]"
click at [1172, 565] on div "29" at bounding box center [1167, 566] width 25 height 25
type input "[DATE]"
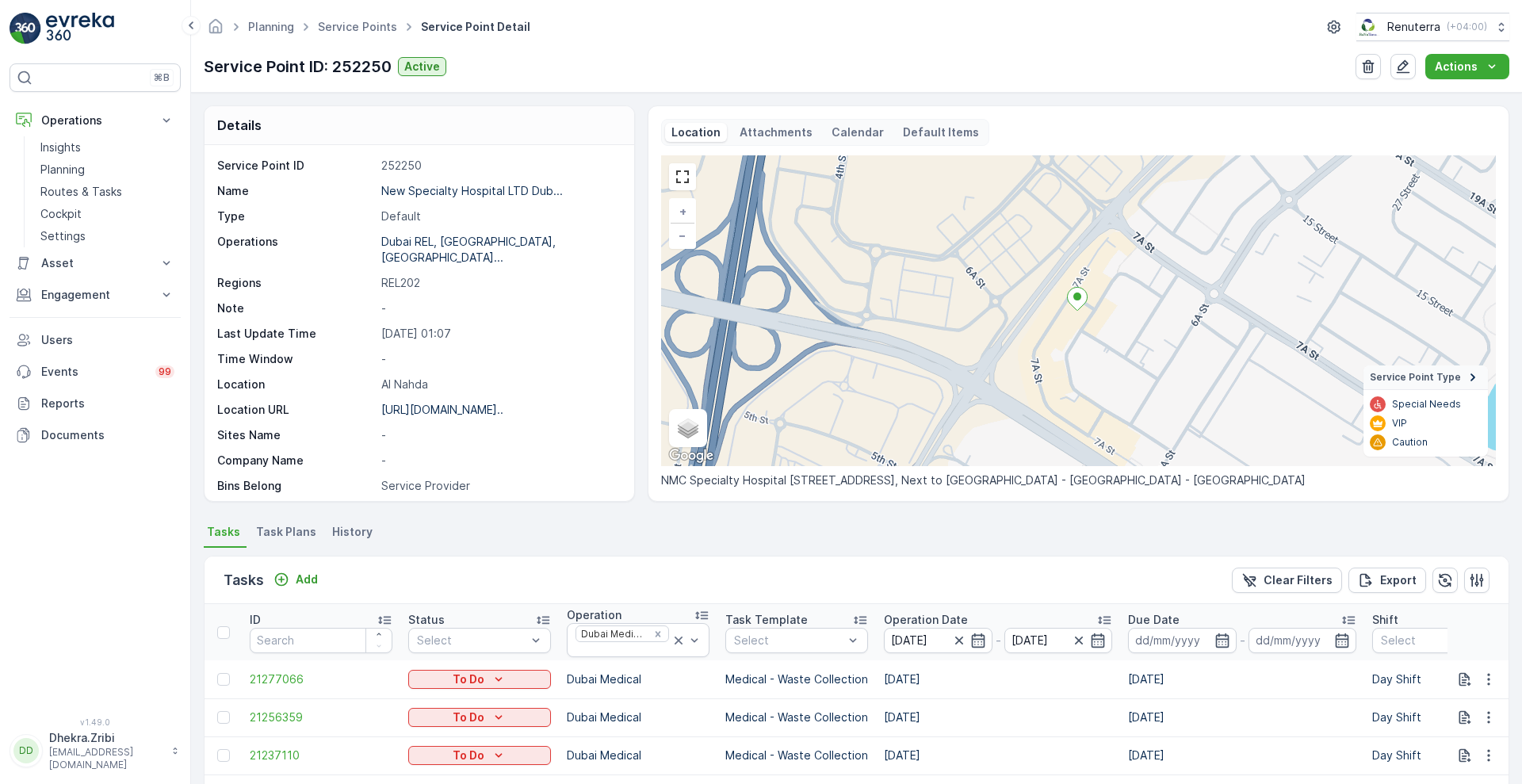
click at [817, 564] on div "Tasks Add Clear Filters Export" at bounding box center [856, 580] width 1304 height 47
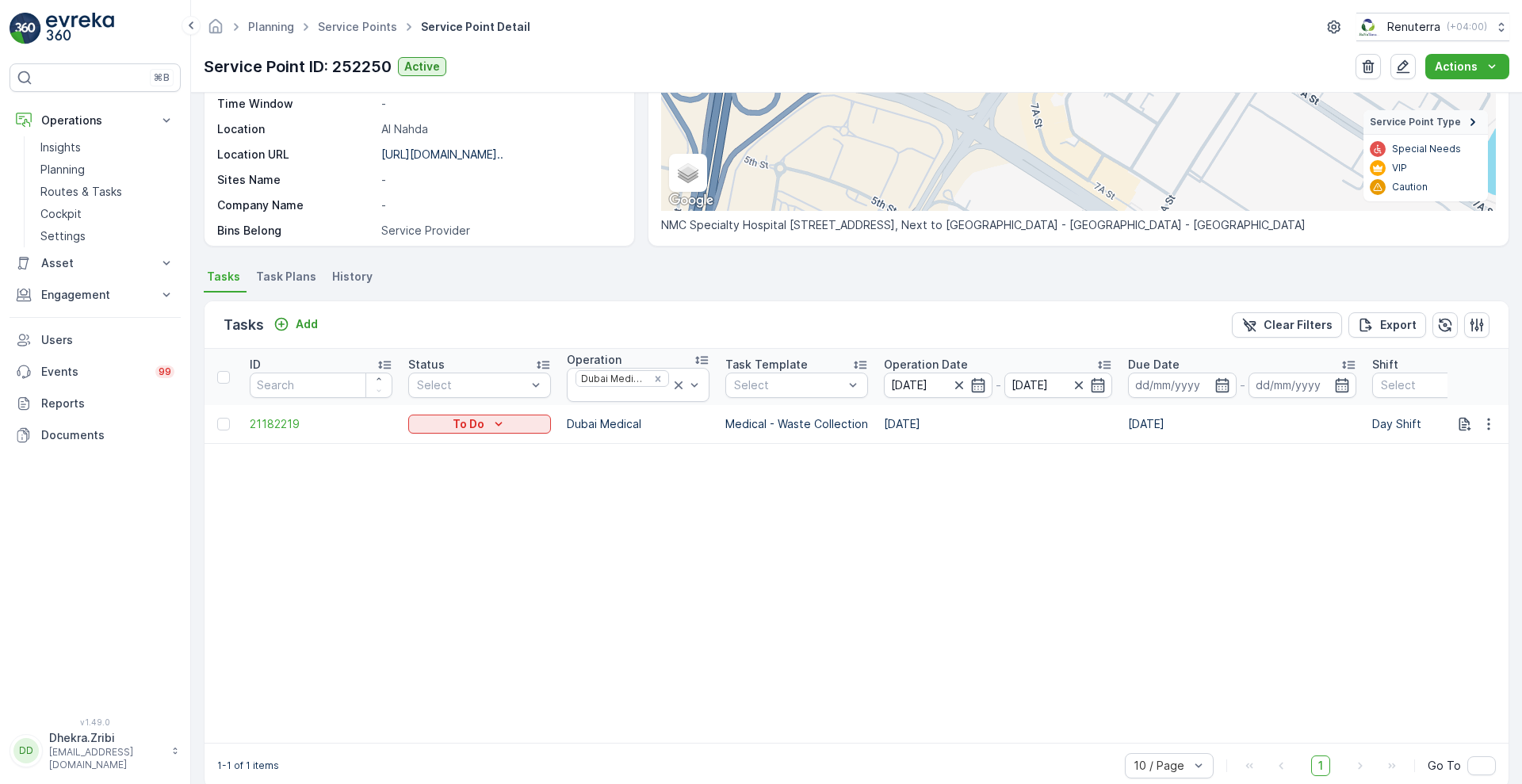
scroll to position [288, 0]
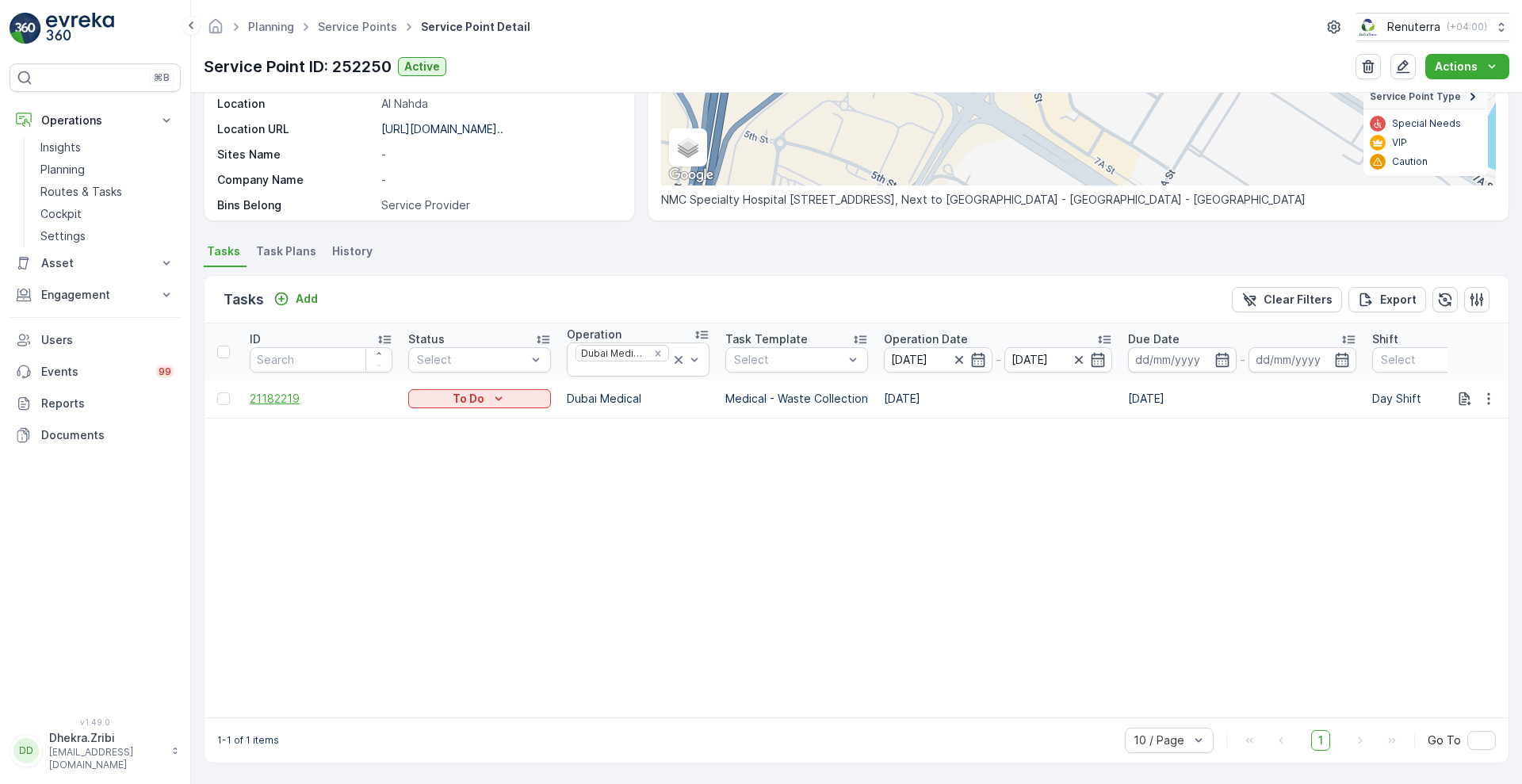
click at [287, 396] on span "21182219" at bounding box center [321, 398] width 142 height 16
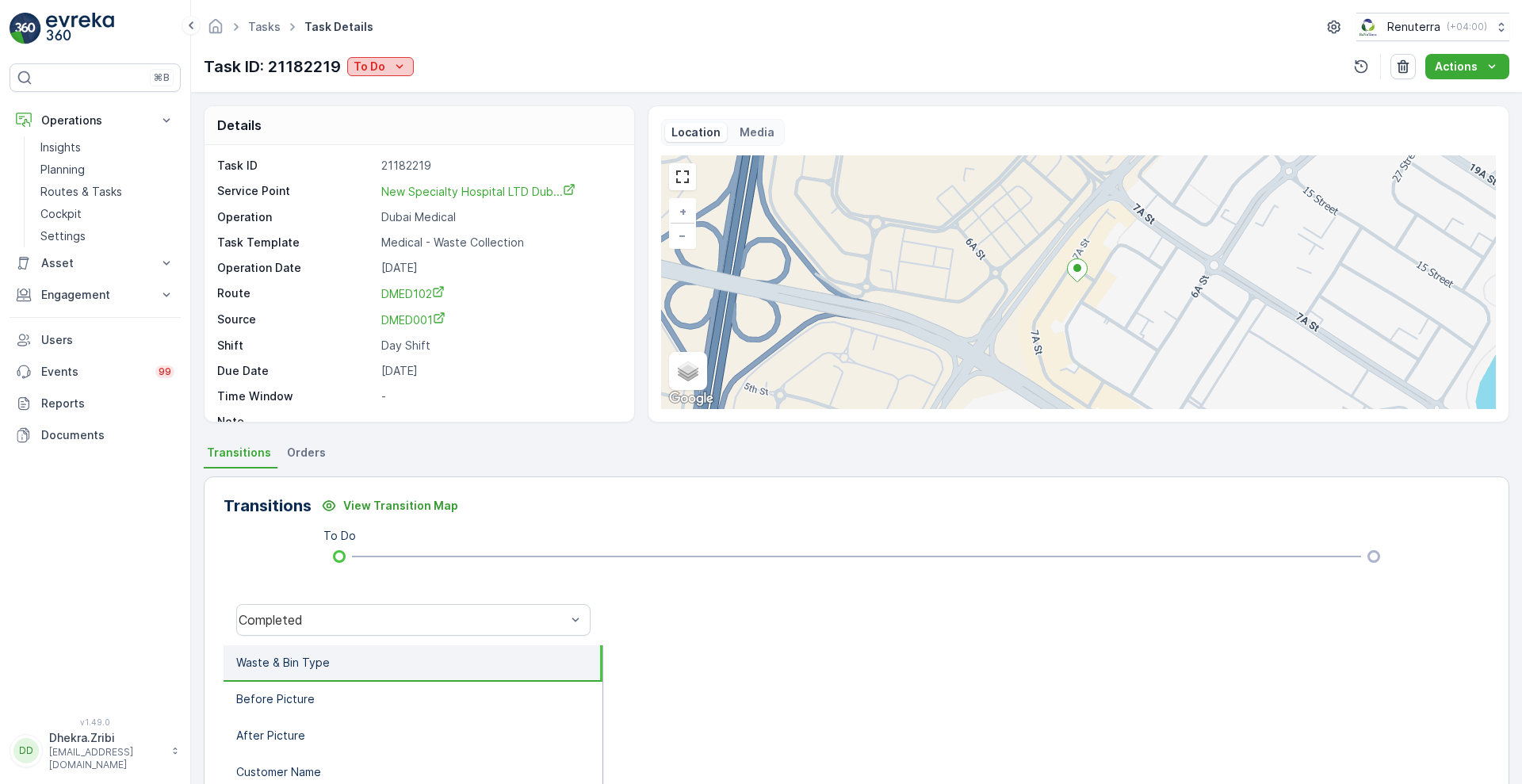
click at [404, 67] on icon "To Do" at bounding box center [399, 66] width 16 height 16
click at [389, 70] on div "To Do" at bounding box center [381, 66] width 54 height 16
click at [414, 86] on span "Completed" at bounding box center [387, 90] width 59 height 16
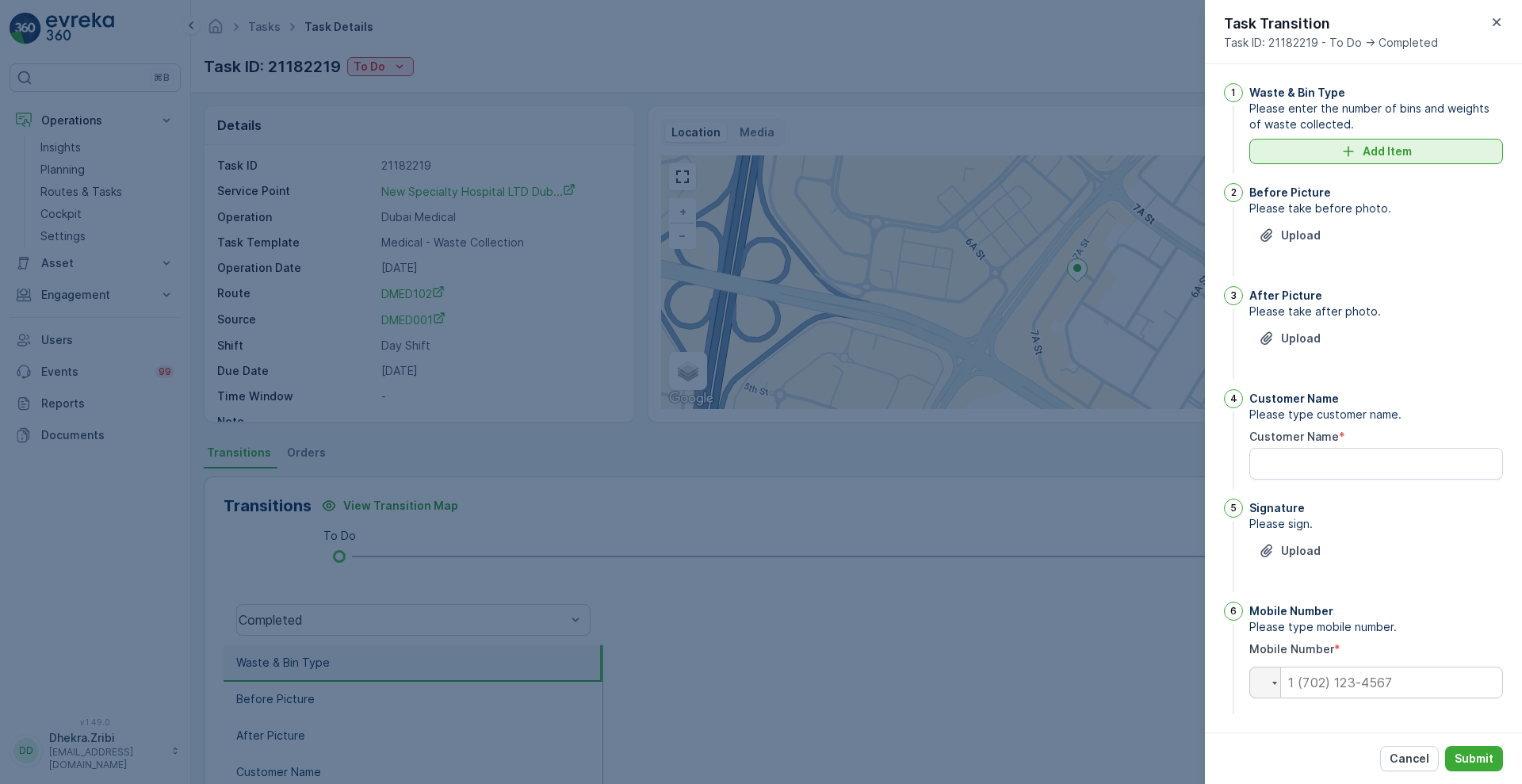
click at [1334, 161] on button "Add Item" at bounding box center [1375, 152] width 254 height 25
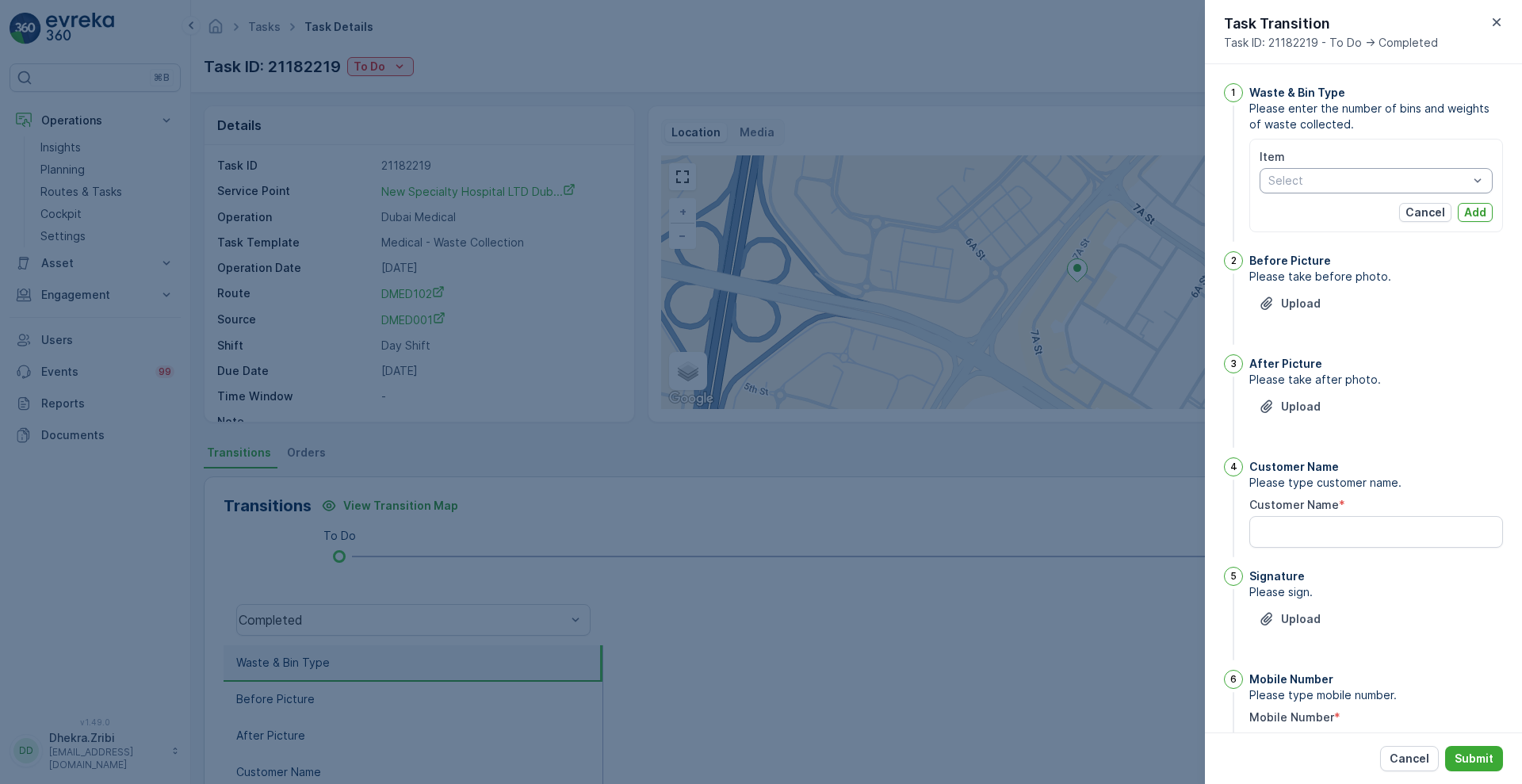
click at [1360, 189] on div "Select" at bounding box center [1376, 181] width 233 height 25
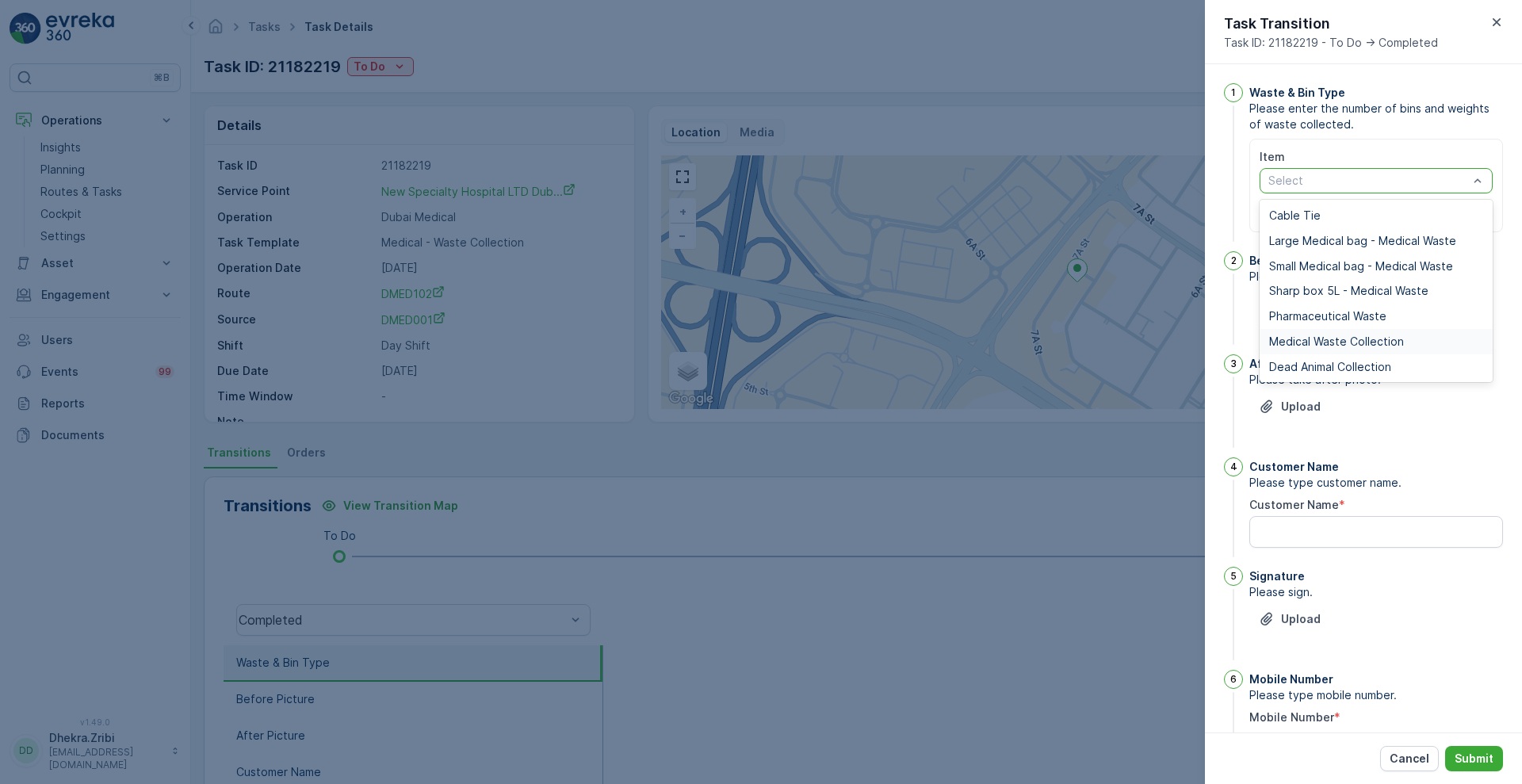
click at [1317, 333] on div "Medical Waste Collection" at bounding box center [1376, 342] width 233 height 25
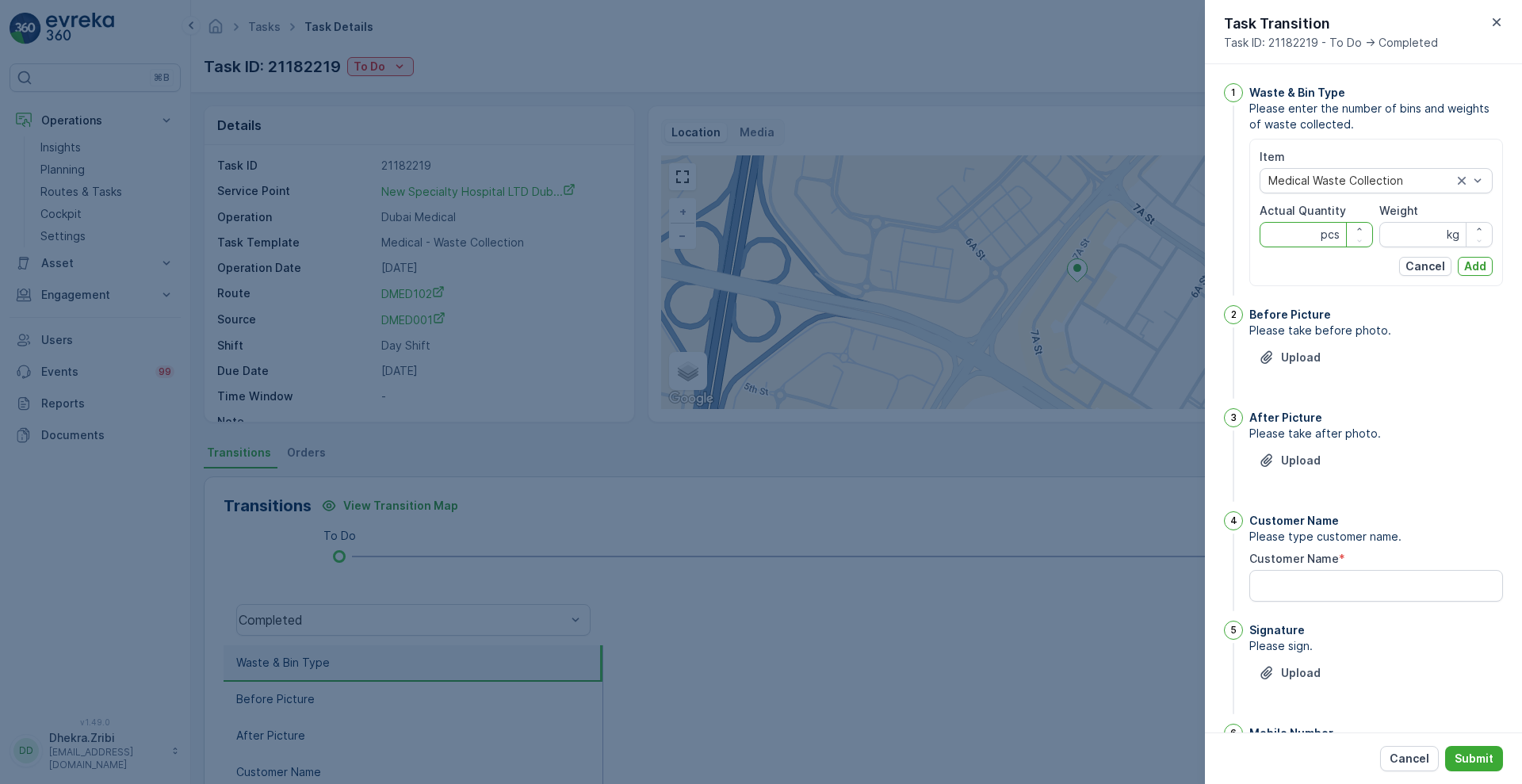
click at [1298, 231] on Quantity "Actual Quantity" at bounding box center [1317, 235] width 114 height 25
type Quantity "99"
click at [1419, 237] on input "Weight" at bounding box center [1436, 235] width 114 height 25
type input "524"
click at [1473, 270] on p "Add" at bounding box center [1475, 266] width 22 height 16
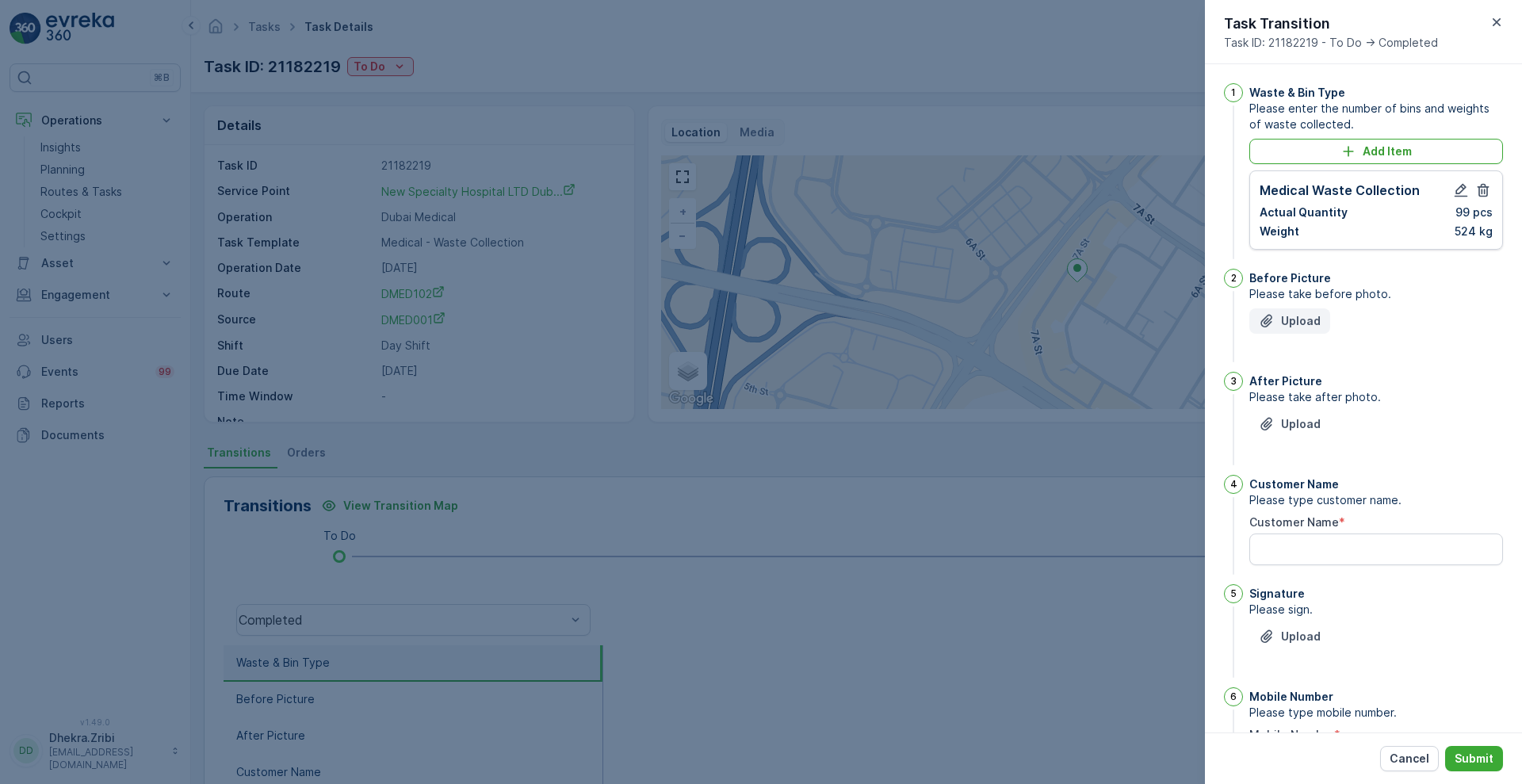
click at [1296, 327] on p "Upload" at bounding box center [1301, 320] width 40 height 16
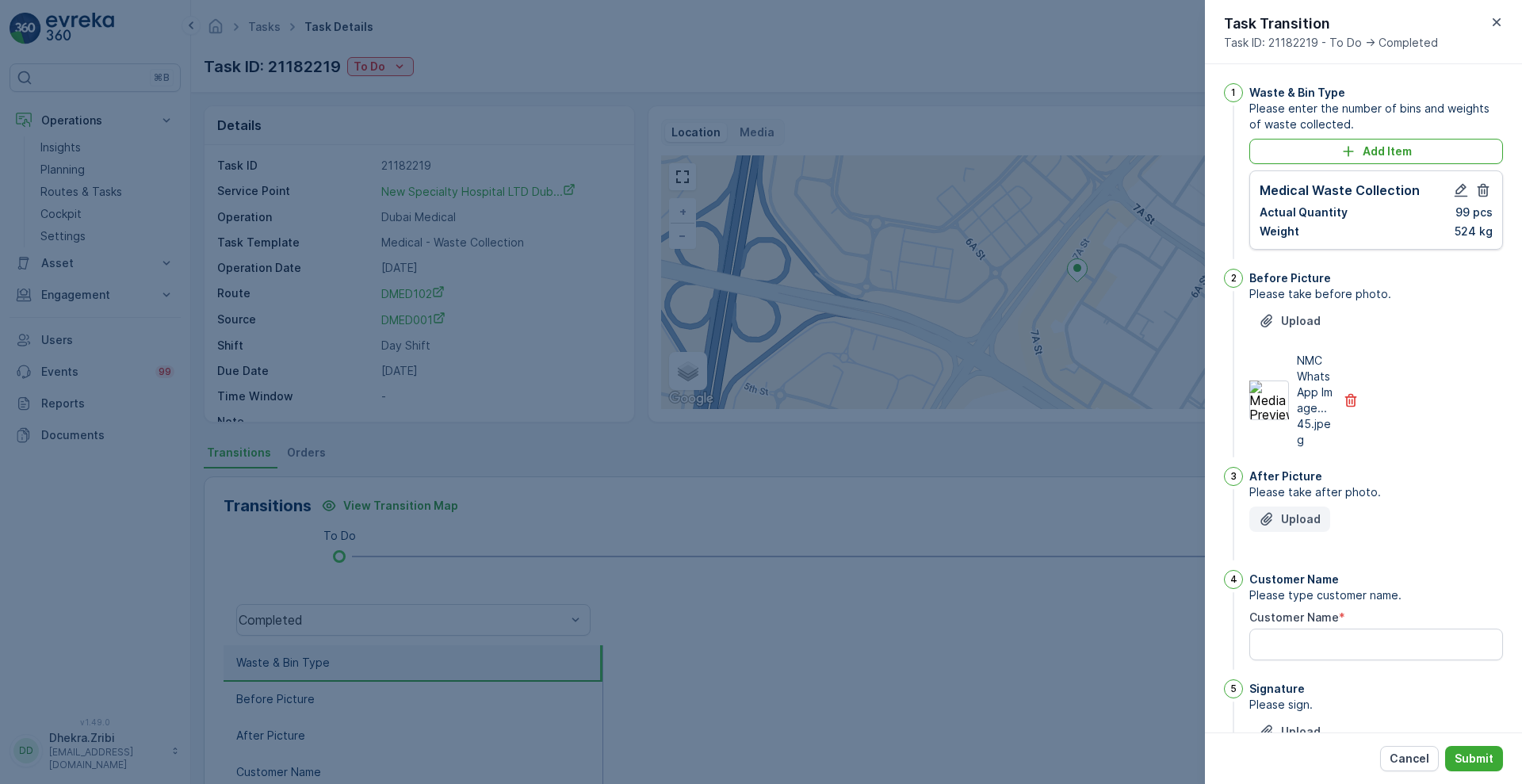
click at [1306, 526] on p "Upload" at bounding box center [1301, 519] width 40 height 16
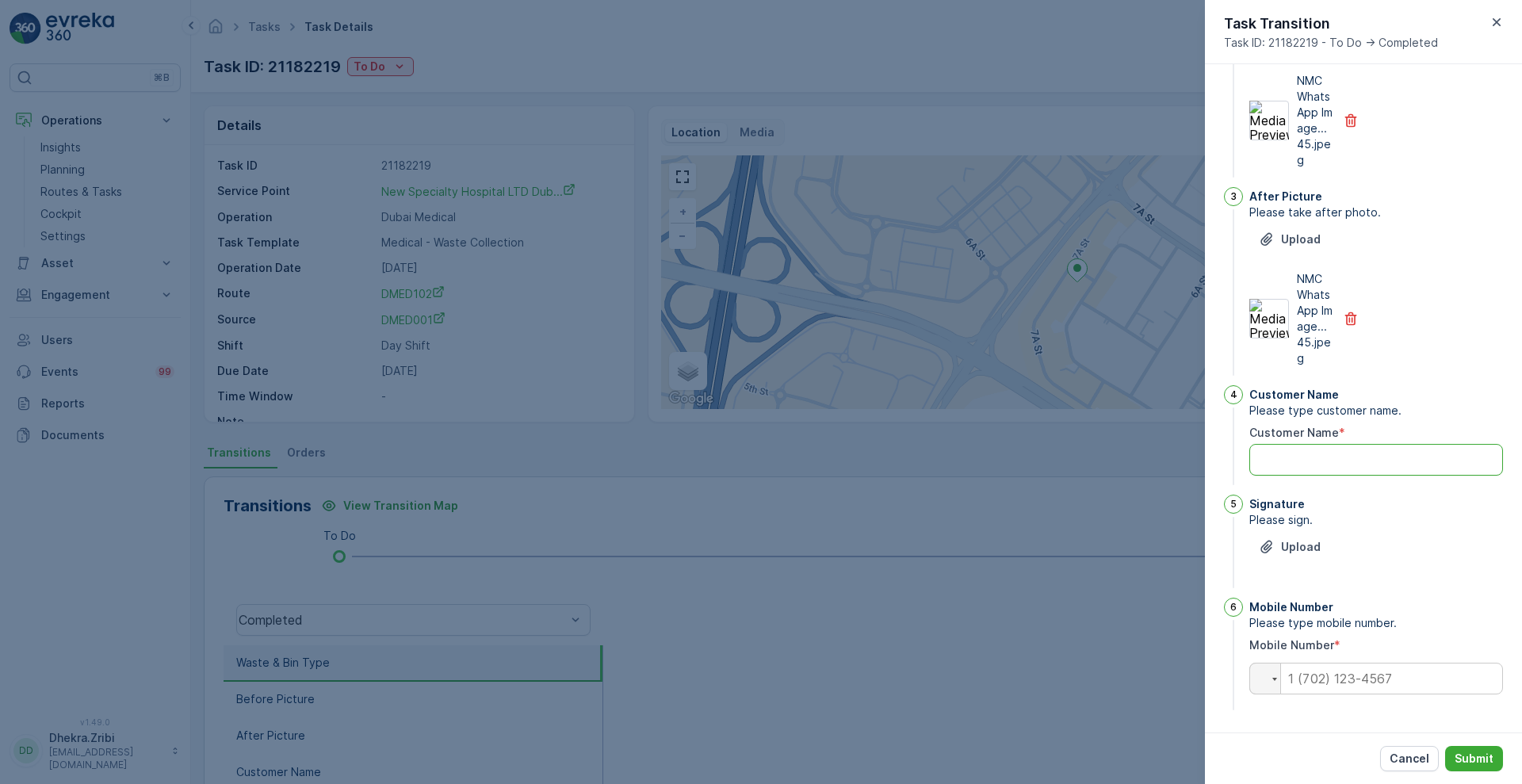
click at [1307, 453] on Name "Customer Name" at bounding box center [1375, 459] width 254 height 31
type Name "NMC Al Nahda"
click at [1319, 676] on input "tel" at bounding box center [1375, 678] width 254 height 31
type input "0"
click at [1493, 764] on button "Submit" at bounding box center [1474, 759] width 58 height 25
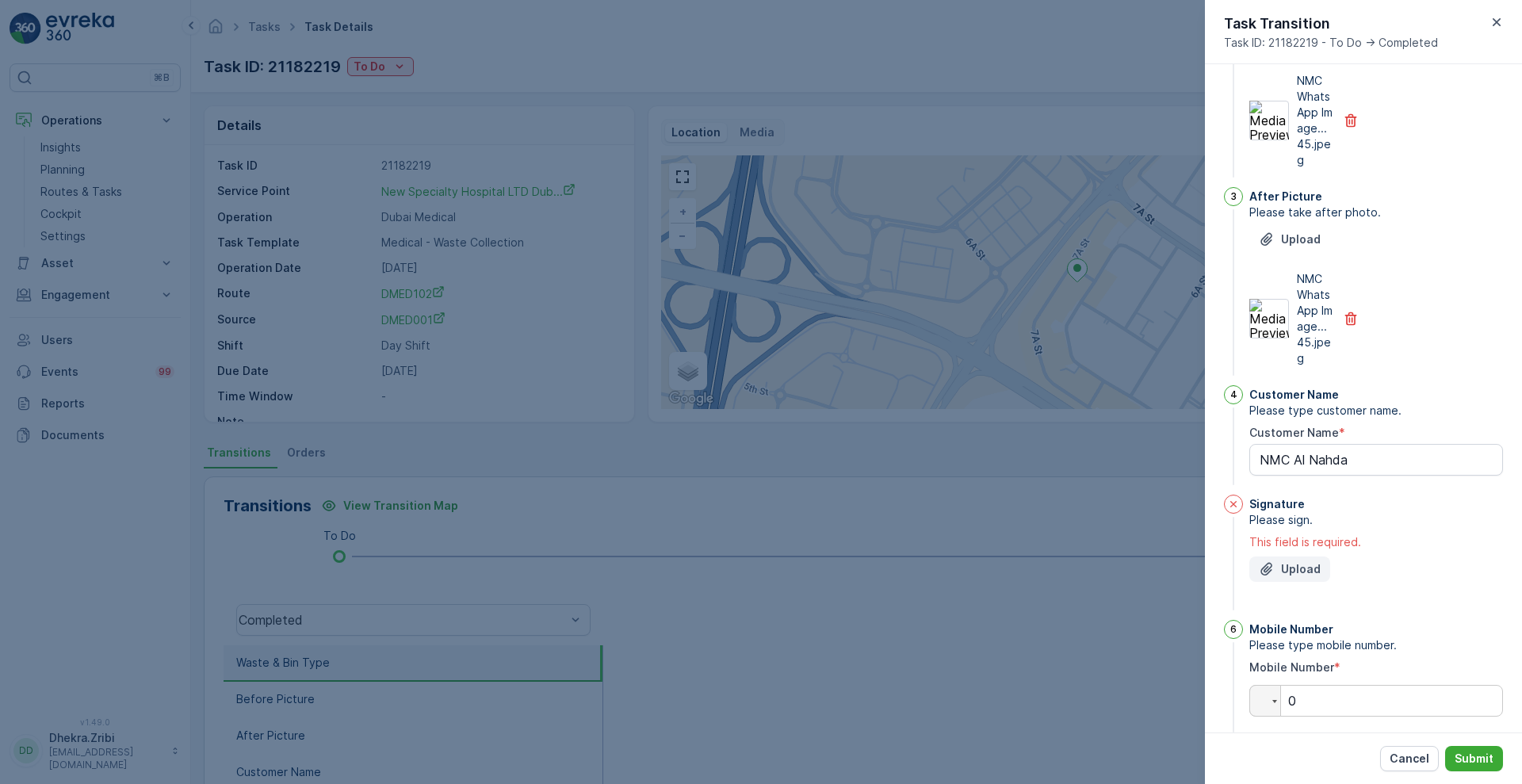
click at [1282, 570] on p "Upload" at bounding box center [1301, 569] width 40 height 16
click at [1466, 754] on p "Submit" at bounding box center [1475, 758] width 39 height 16
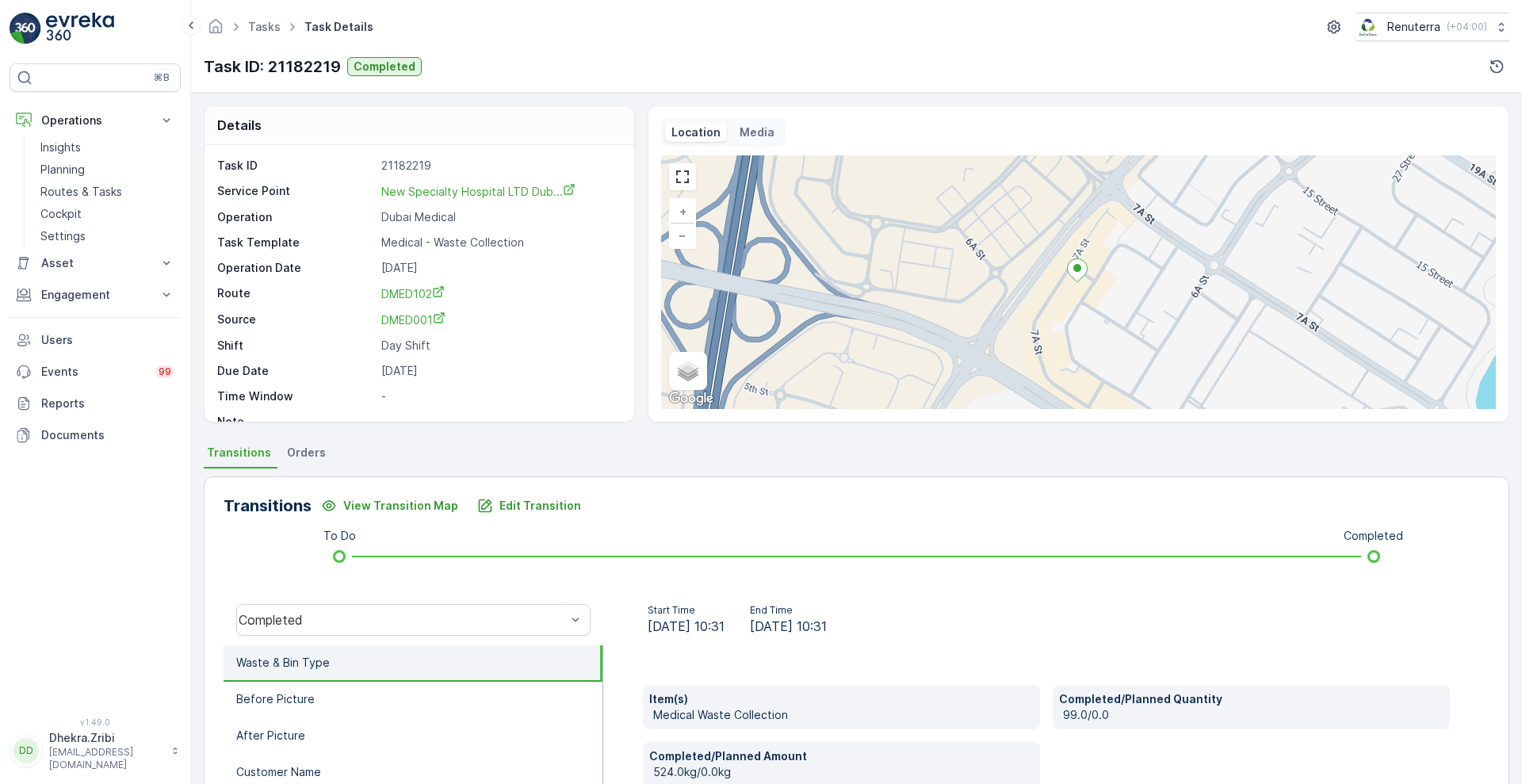
scroll to position [215, 0]
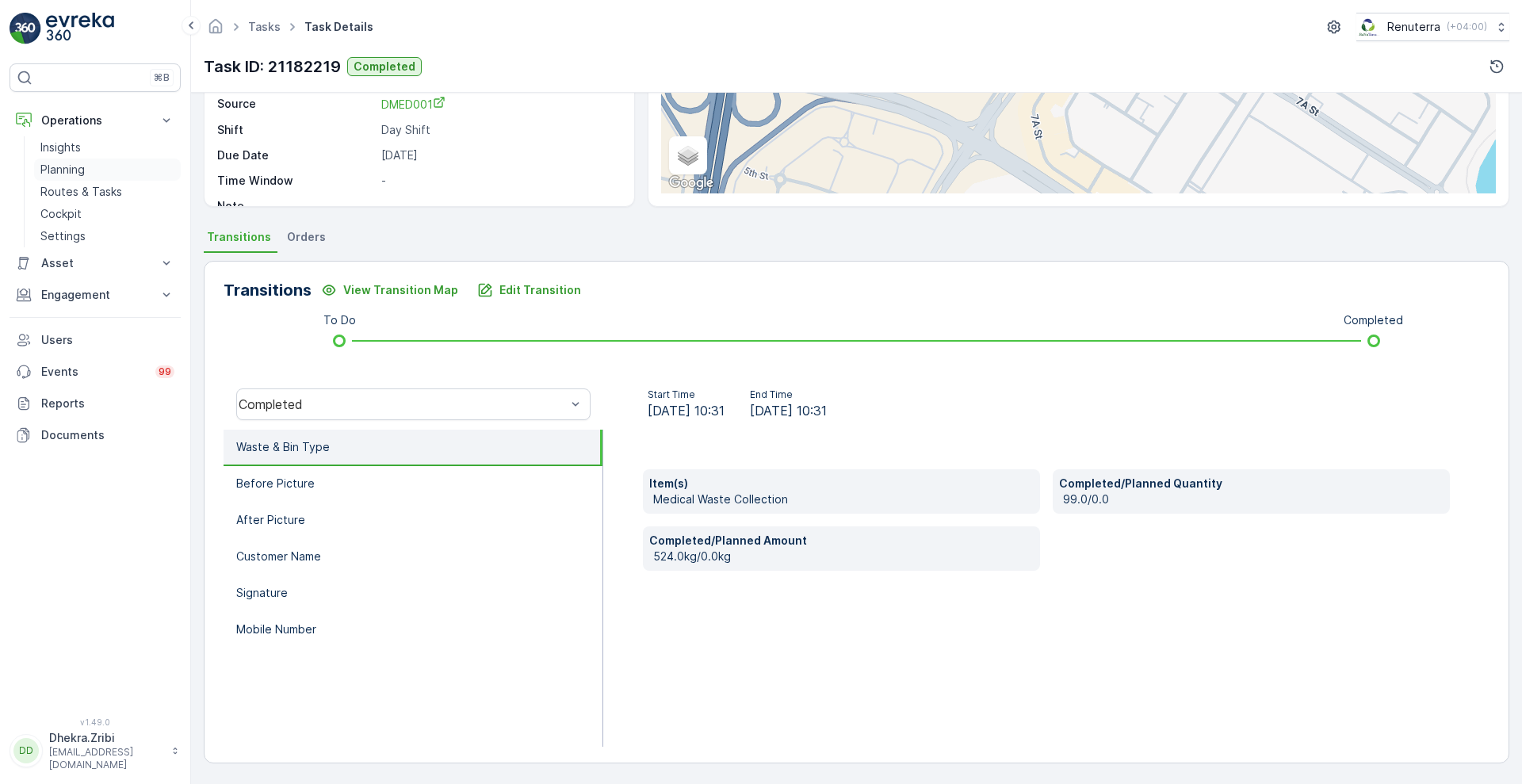
click at [63, 171] on p "Planning" at bounding box center [63, 170] width 44 height 16
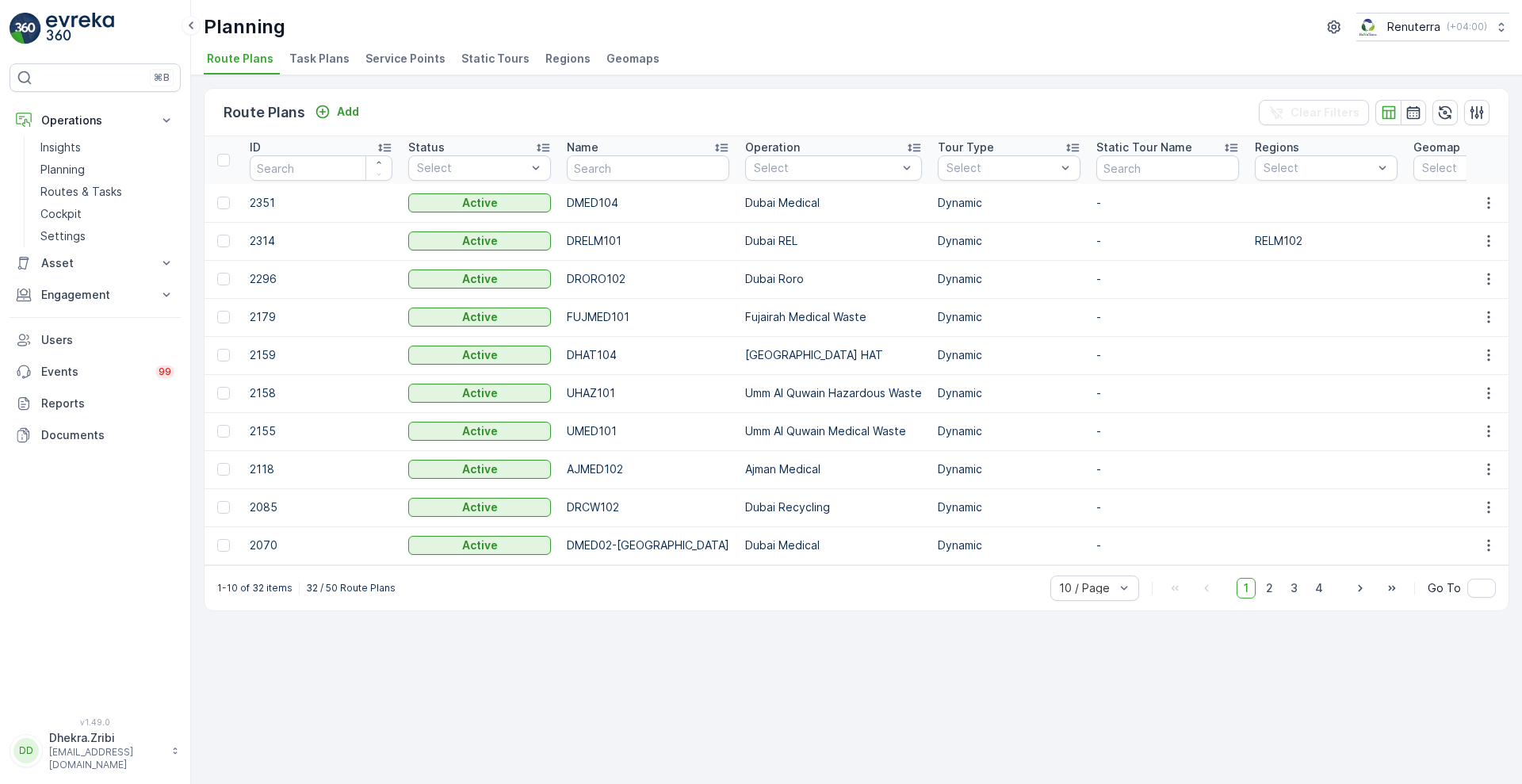
click at [404, 53] on span "Service Points" at bounding box center [405, 58] width 80 height 16
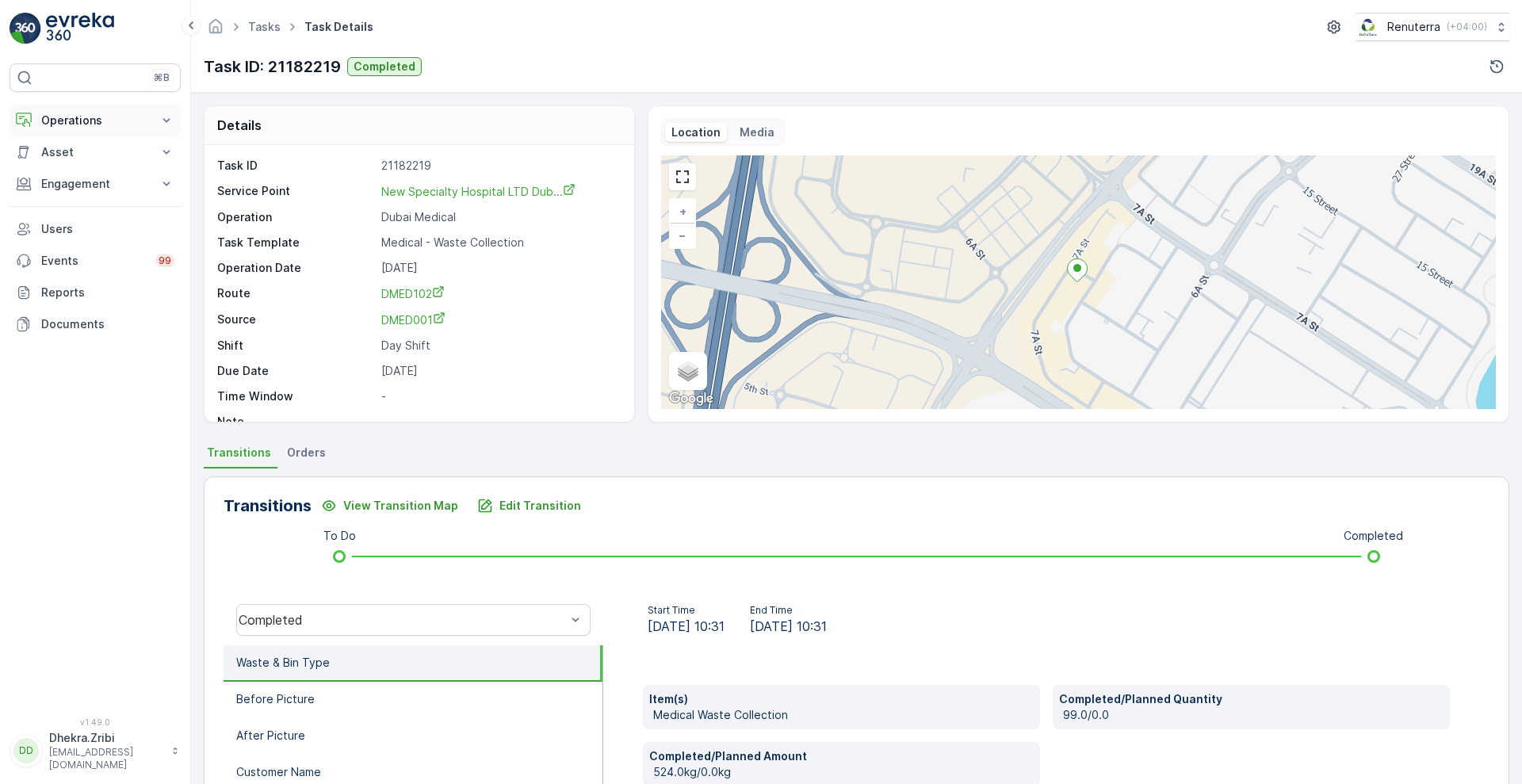
click at [96, 125] on p "Operations" at bounding box center [95, 120] width 108 height 16
click at [86, 194] on p "Routes & Tasks" at bounding box center [81, 192] width 81 height 16
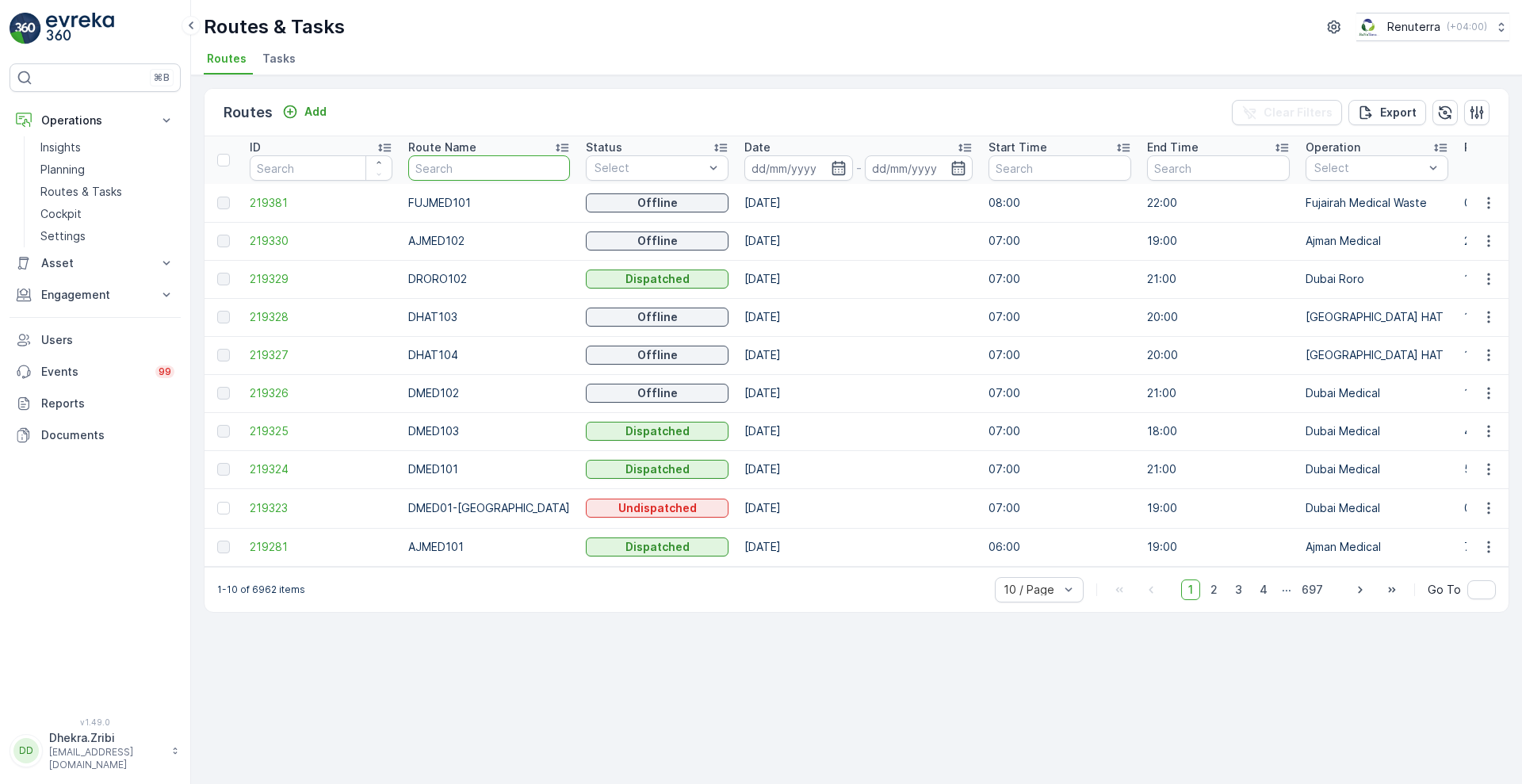
click at [432, 166] on input "text" at bounding box center [488, 168] width 162 height 25
type input "REL"
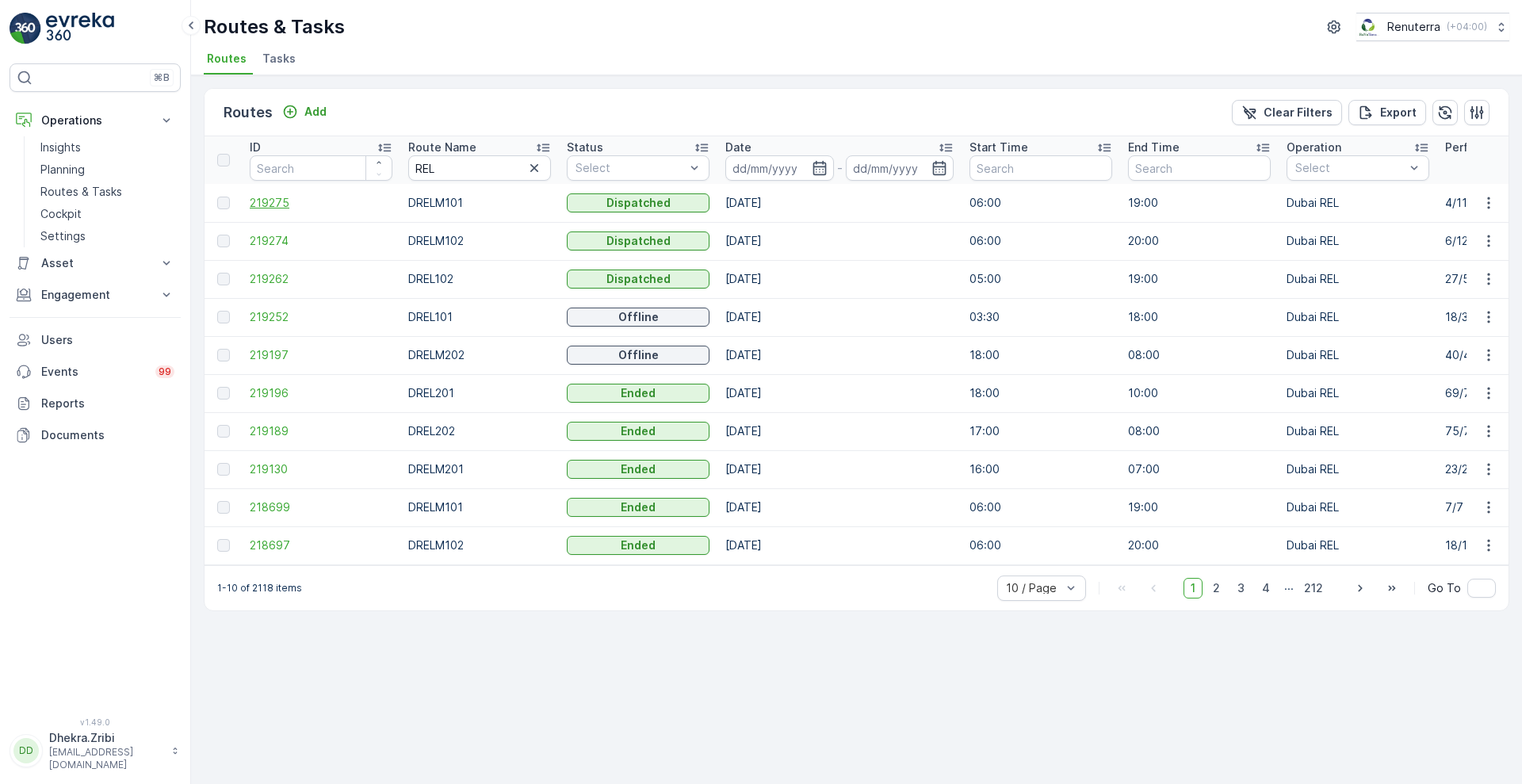
click at [274, 195] on span "219275" at bounding box center [321, 203] width 142 height 16
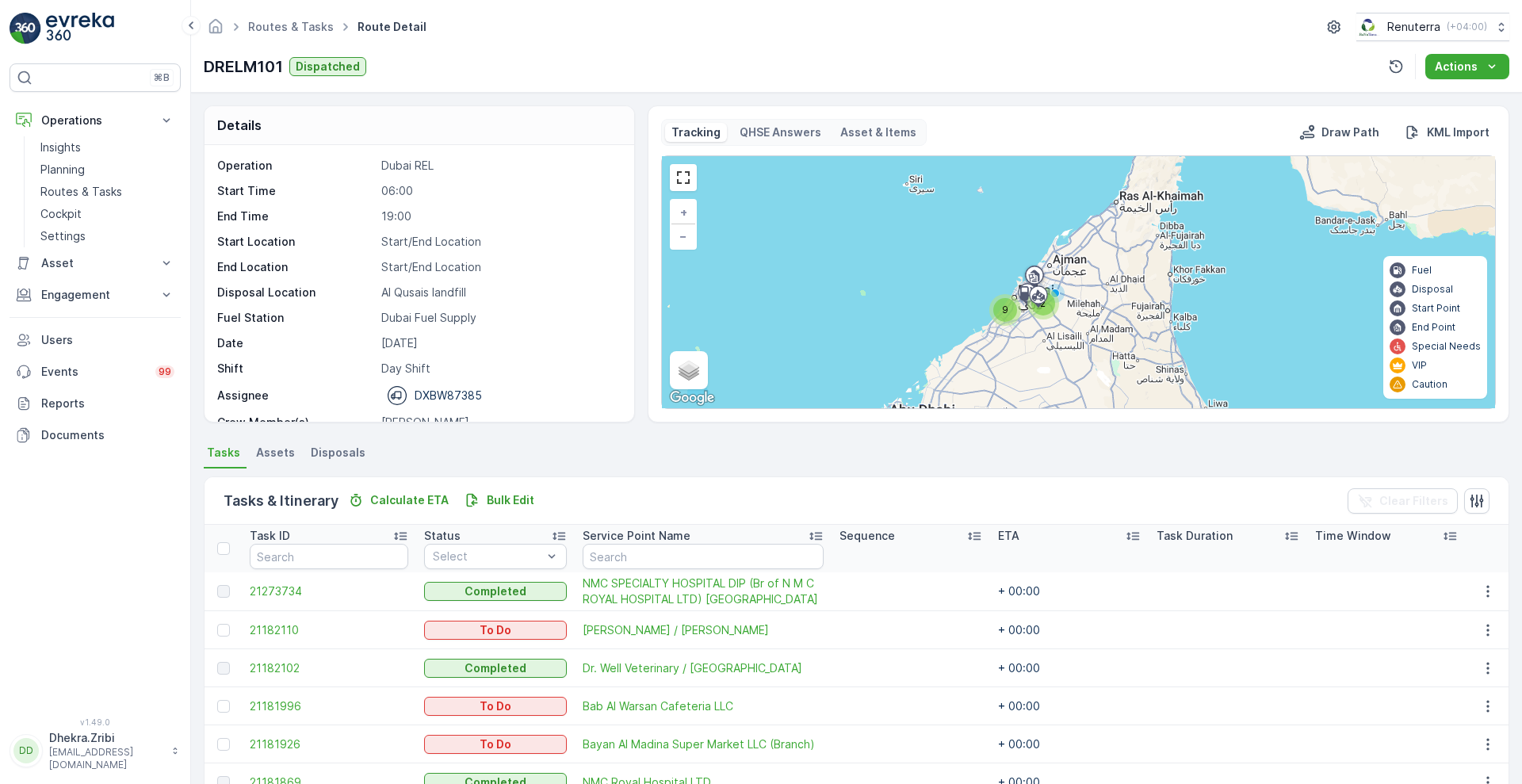
scroll to position [237, 0]
